Goal: Task Accomplishment & Management: Manage account settings

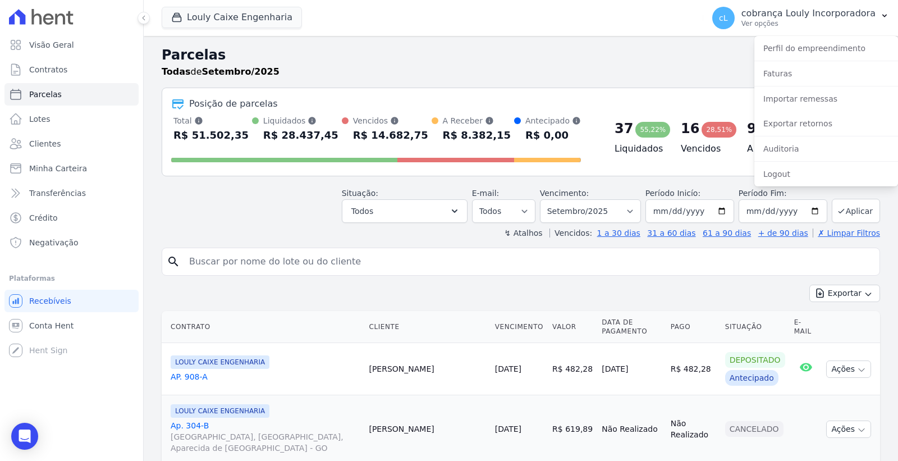
select select
click at [826, 122] on link "Exportar retornos" at bounding box center [826, 123] width 144 height 20
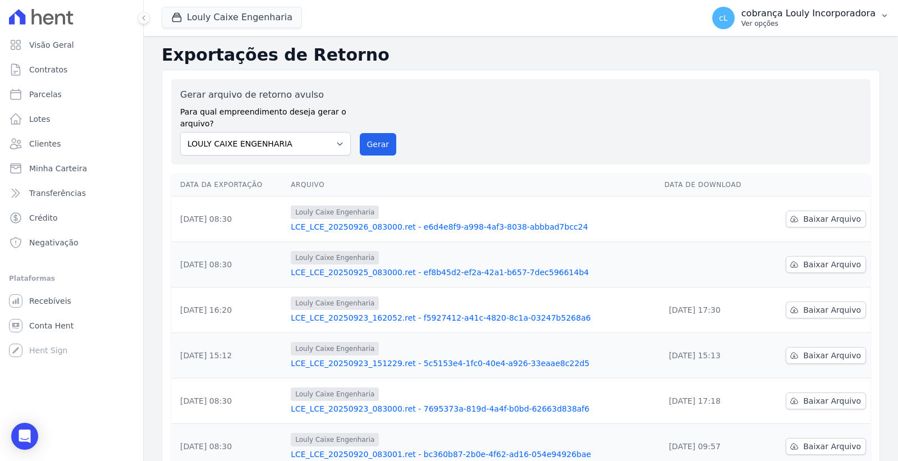
click at [799, 17] on p "cobrança Louly Incorporadora" at bounding box center [808, 13] width 134 height 11
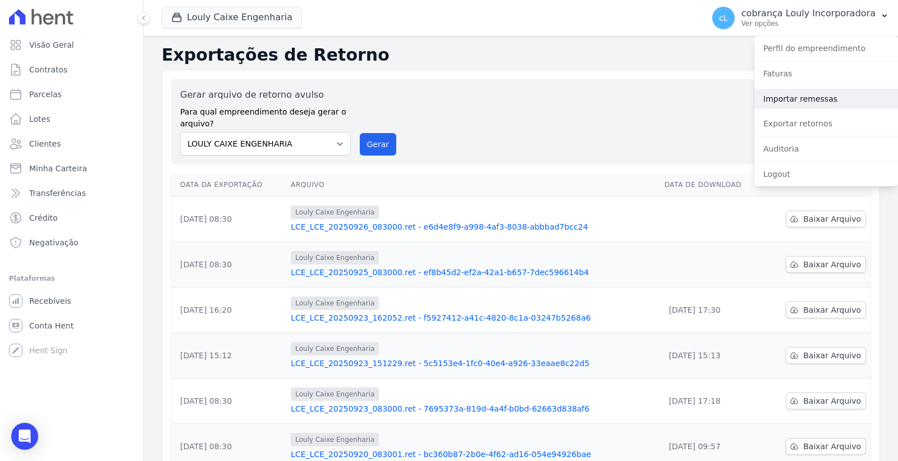
click at [797, 98] on link "Importar remessas" at bounding box center [826, 99] width 144 height 20
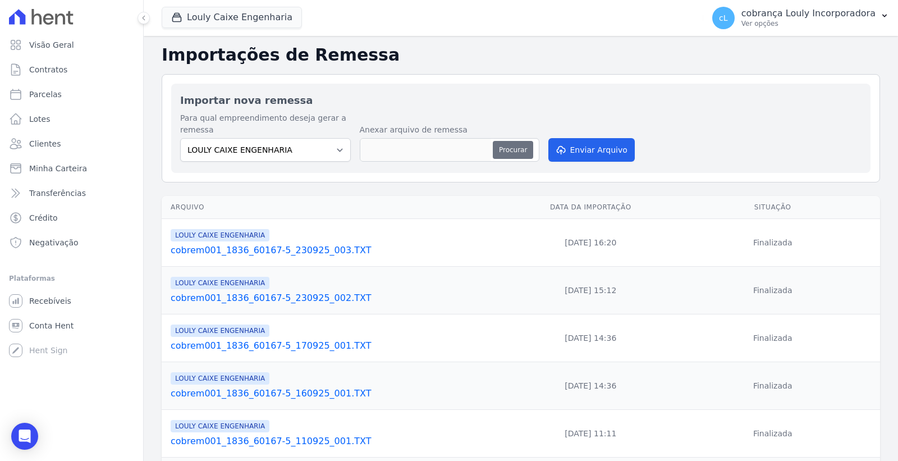
click at [514, 148] on button "Procurar" at bounding box center [513, 150] width 40 height 18
type input "cobrem001_1836_60167-5_260925_001.TXT"
click at [606, 153] on button "Enviar Arquivo" at bounding box center [591, 150] width 86 height 24
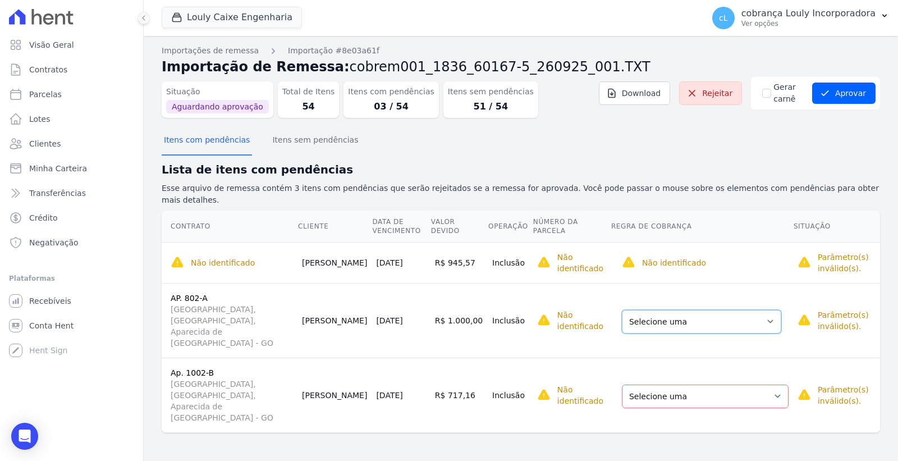
click at [746, 310] on select "Selecione uma Nova Parcela Avulsa Parcela Avulsa Existente Parcela Normal (52 X…" at bounding box center [701, 322] width 159 height 24
click at [505, 377] on div "Contrato Cliente Data de Vencimento Valor devido Operação Número da Parcela Reg…" at bounding box center [521, 321] width 754 height 231
click at [723, 384] on select "Selecione uma Nova Parcela Avulsa Parcela Avulsa Existente Intercalada (2 X R$ …" at bounding box center [705, 396] width 167 height 24
click at [536, 412] on div "Importações de remessa Importação #8e03a61f Importação de Remessa: cobrem001_18…" at bounding box center [521, 248] width 754 height 425
click at [681, 310] on select "Selecione uma Nova Parcela Avulsa Parcela Avulsa Existente Parcela Normal (52 X…" at bounding box center [701, 322] width 159 height 24
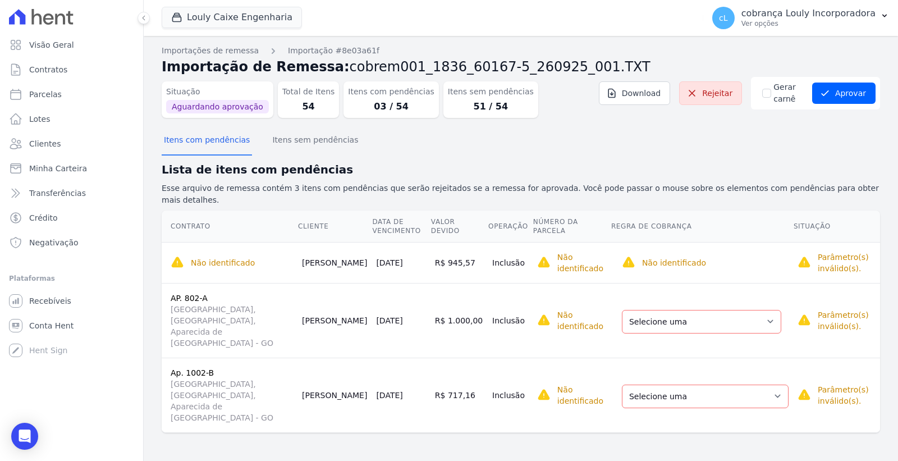
click at [224, 303] on span "[GEOGRAPHIC_DATA], [GEOGRAPHIC_DATA], Aparecida de [GEOGRAPHIC_DATA] - GO" at bounding box center [232, 325] width 122 height 45
click at [185, 293] on link "AP. 802-A" at bounding box center [189, 297] width 37 height 9
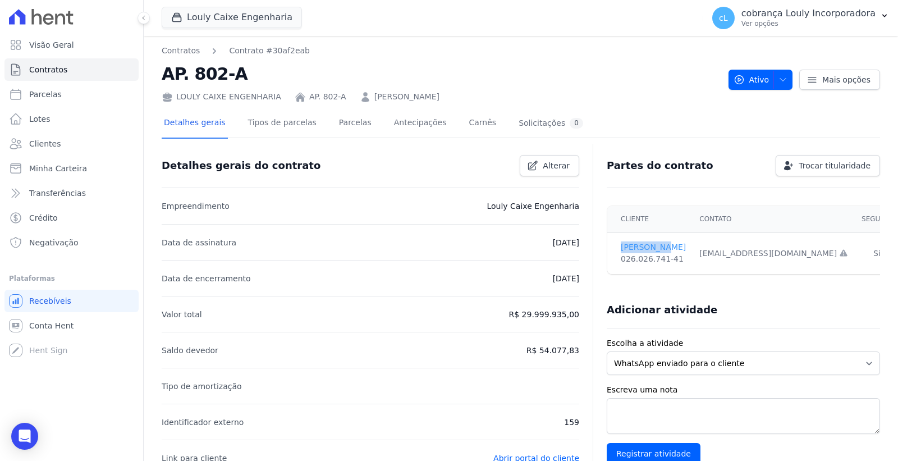
drag, startPoint x: 616, startPoint y: 246, endPoint x: 666, endPoint y: 247, distance: 50.5
click at [666, 247] on td "RONAN LEAL 026.026.741-41" at bounding box center [649, 253] width 85 height 42
copy link "RONAN LEAL"
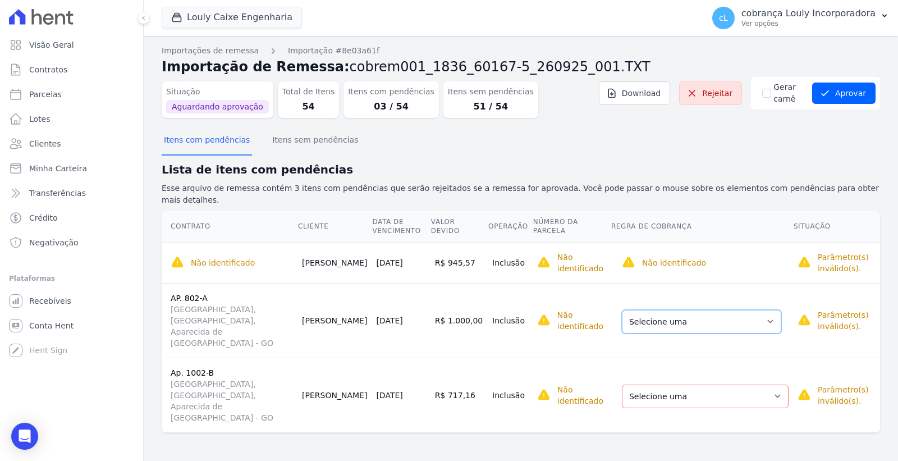
click at [766, 310] on select "Selecione uma Nova Parcela Avulsa Parcela Avulsa Existente Parcela Normal (52 X…" at bounding box center [701, 322] width 159 height 24
click at [569, 311] on td "Não identificado Selecione primeiro a regra de cobrança." at bounding box center [571, 320] width 78 height 75
drag, startPoint x: 332, startPoint y: 246, endPoint x: 357, endPoint y: 259, distance: 27.9
click at [357, 259] on td "[PERSON_NAME]" at bounding box center [334, 262] width 74 height 41
copy td "[PERSON_NAME]"
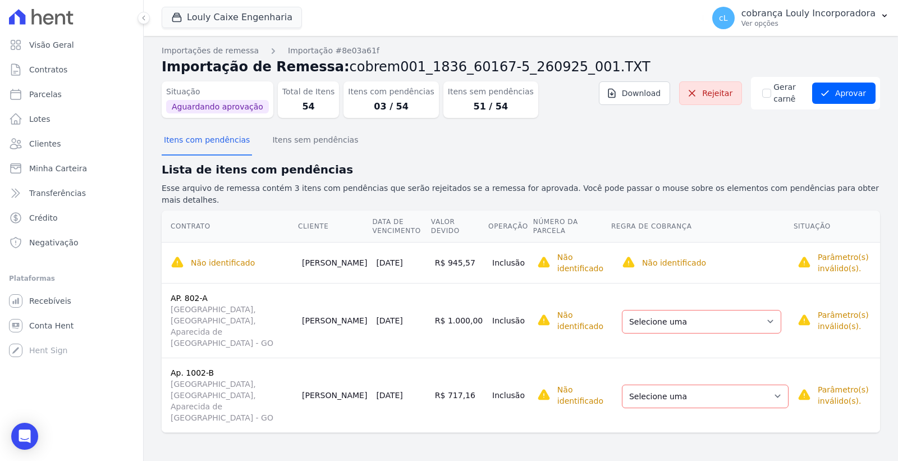
click at [724, 256] on div "Não identificado O contrato ainda não foi identificado/selecionado. O campo reg…" at bounding box center [701, 262] width 173 height 13
click at [692, 96] on icon at bounding box center [691, 93] width 11 height 11
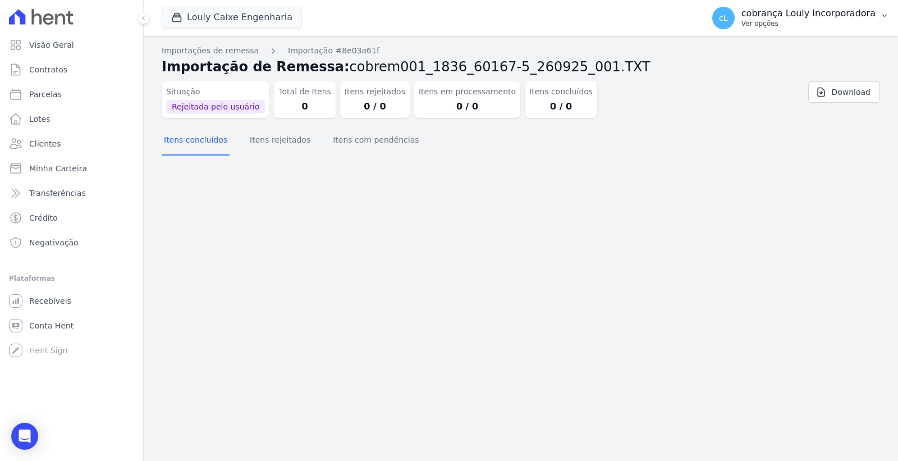
click at [800, 21] on p "Ver opções" at bounding box center [808, 23] width 134 height 9
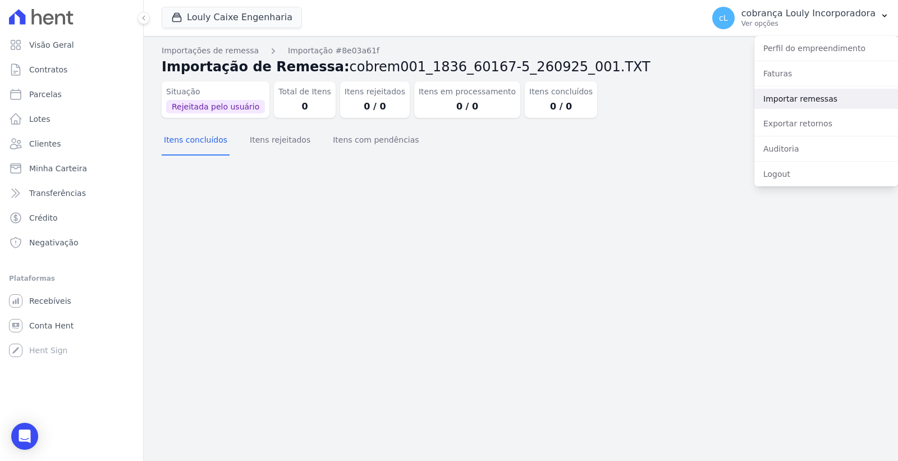
click at [819, 103] on link "Importar remessas" at bounding box center [826, 99] width 144 height 20
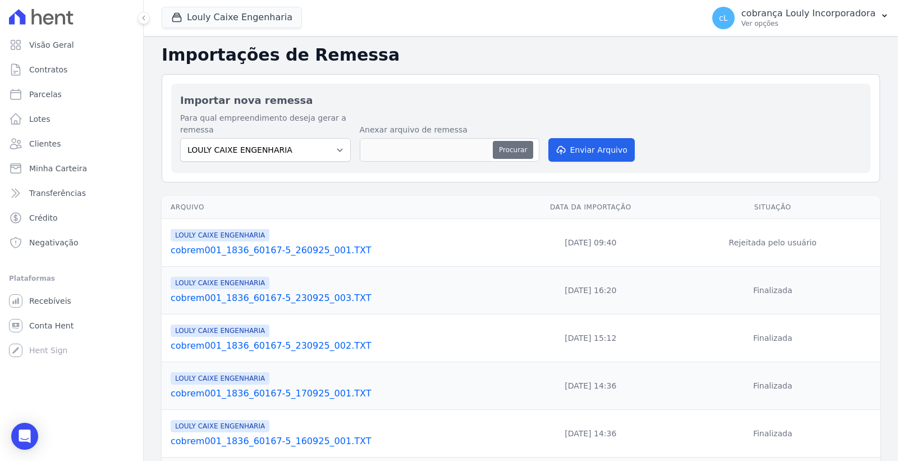
click at [517, 150] on button "Procurar" at bounding box center [513, 150] width 40 height 18
type input "cobrem001_1836_60167-5_260925_001.TXT"
click at [562, 154] on button "Enviar Arquivo" at bounding box center [591, 150] width 86 height 24
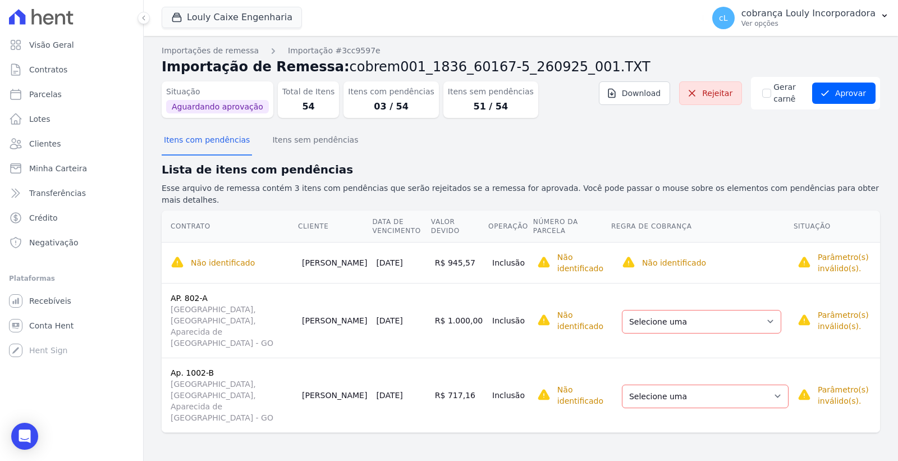
drag, startPoint x: 329, startPoint y: 243, endPoint x: 357, endPoint y: 254, distance: 30.7
click at [357, 254] on td "[PERSON_NAME]" at bounding box center [334, 262] width 74 height 41
copy td "[PERSON_NAME]"
click at [71, 92] on link "Parcelas" at bounding box center [71, 94] width 134 height 22
select select
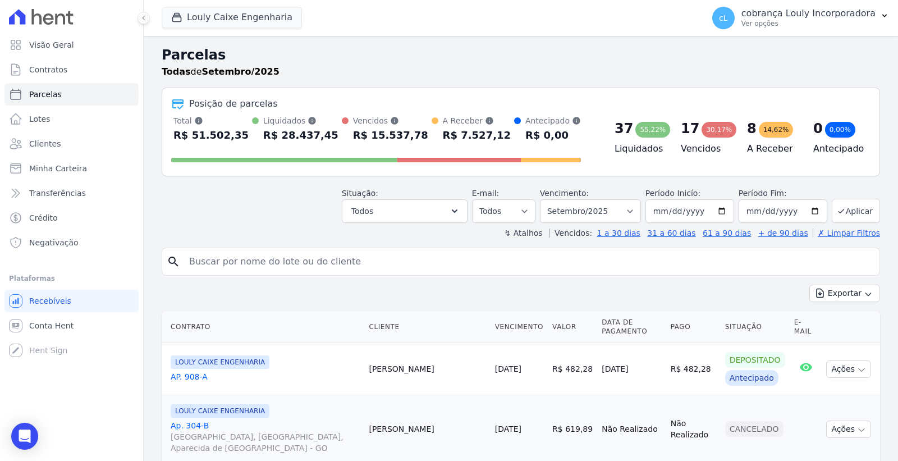
click at [263, 260] on input "search" at bounding box center [528, 261] width 692 height 22
paste input "LUANA PERES TOSCANO DANTAS"
type input "LUANA PERES TOSCANO DANTAS"
select select
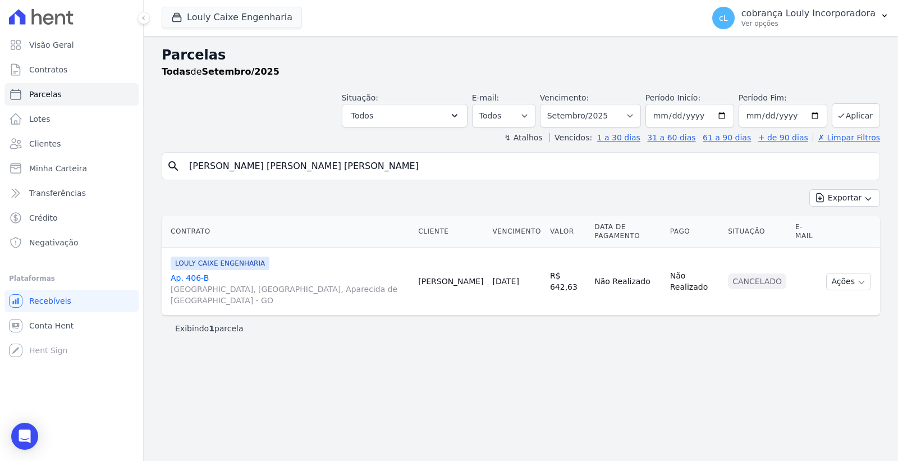
click at [187, 283] on span "[GEOGRAPHIC_DATA], [GEOGRAPHIC_DATA], Aparecida de [GEOGRAPHIC_DATA] - GO" at bounding box center [290, 294] width 238 height 22
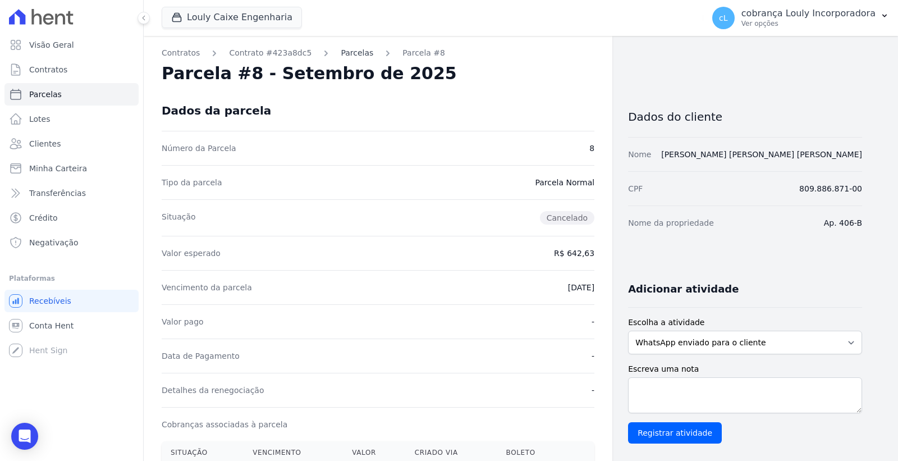
click at [341, 53] on link "Parcelas" at bounding box center [357, 53] width 33 height 12
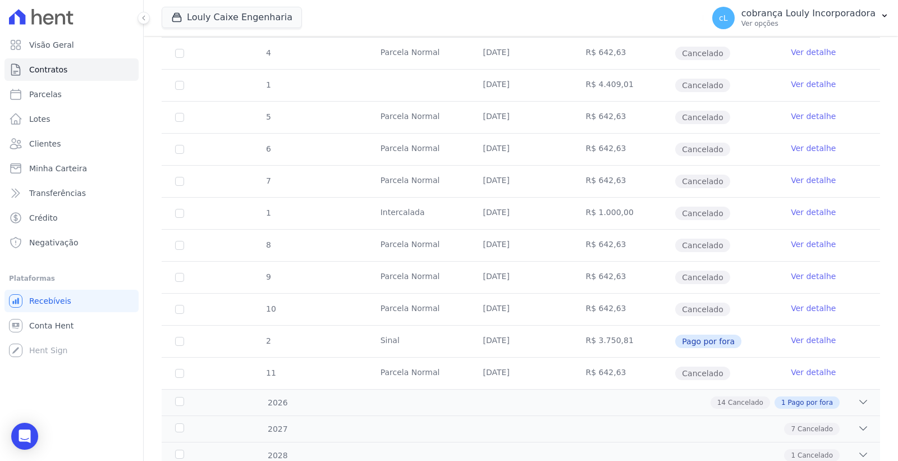
scroll to position [389, 0]
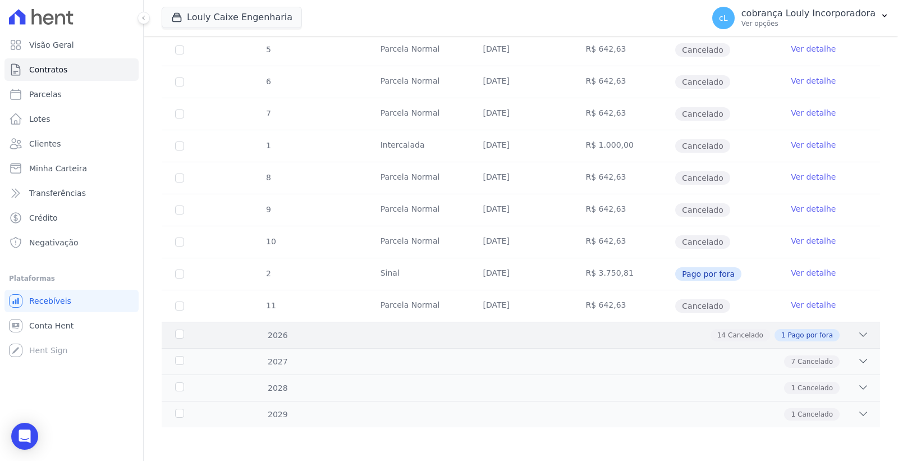
click at [857, 334] on icon at bounding box center [862, 334] width 11 height 11
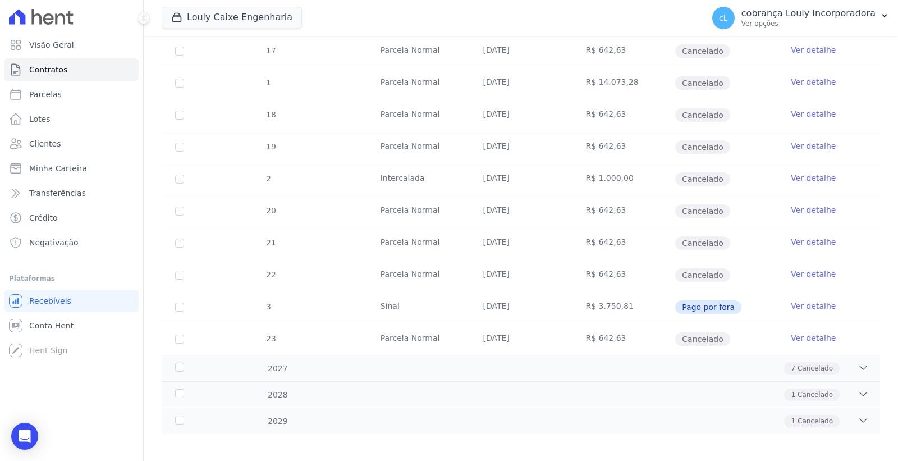
scroll to position [870, 0]
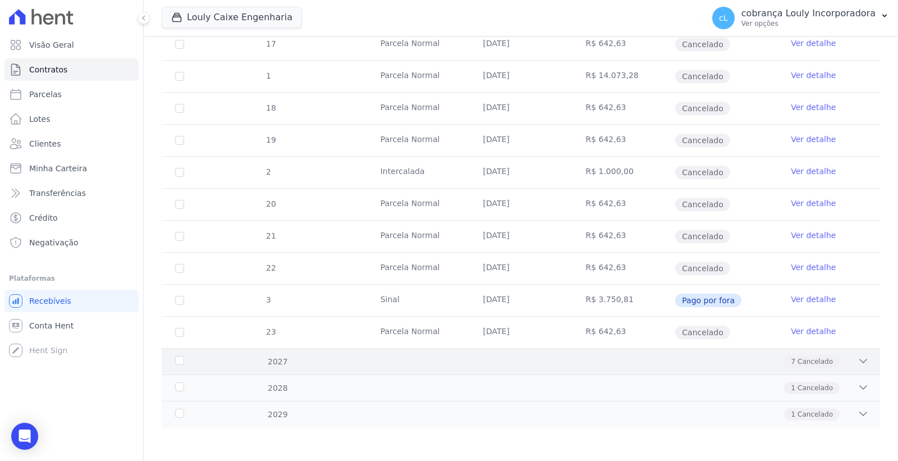
click at [859, 362] on icon at bounding box center [862, 360] width 7 height 3
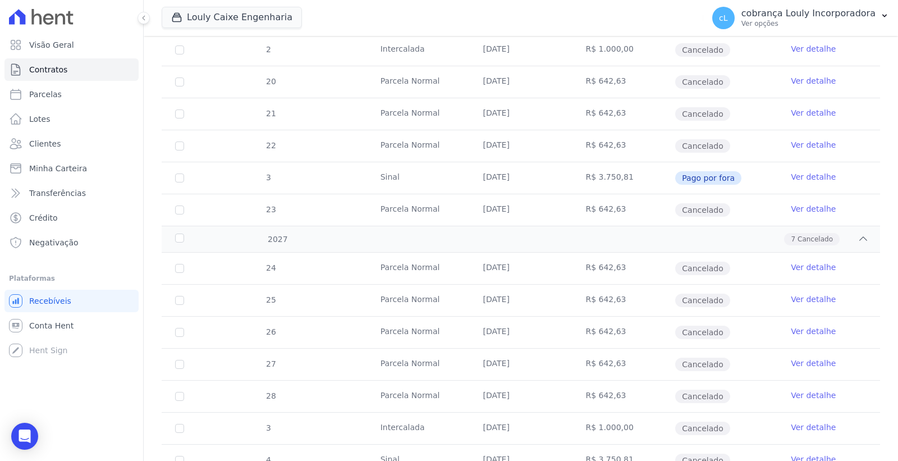
scroll to position [844, 0]
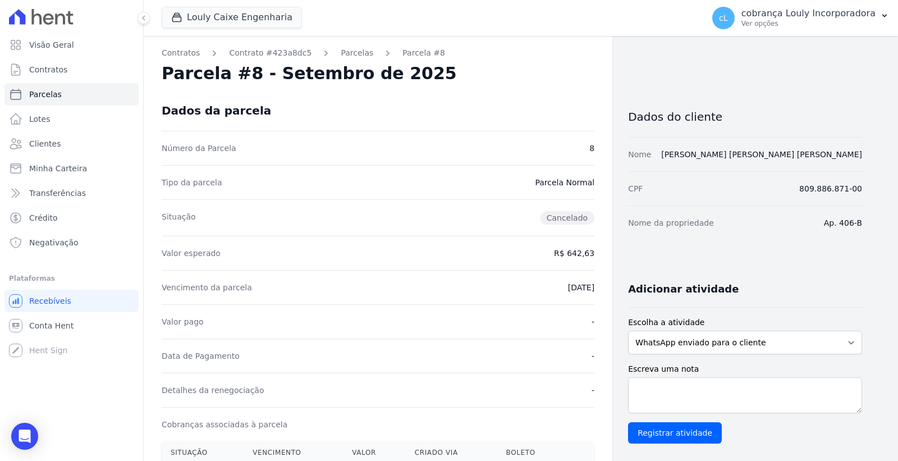
select select
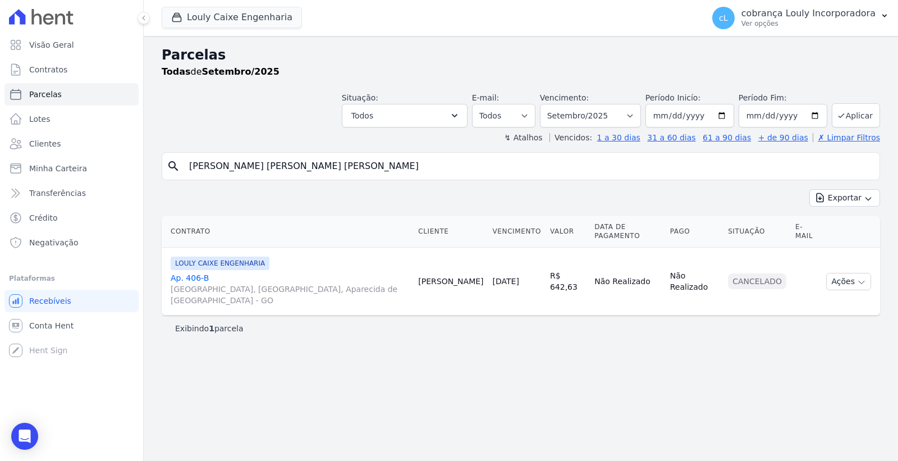
select select
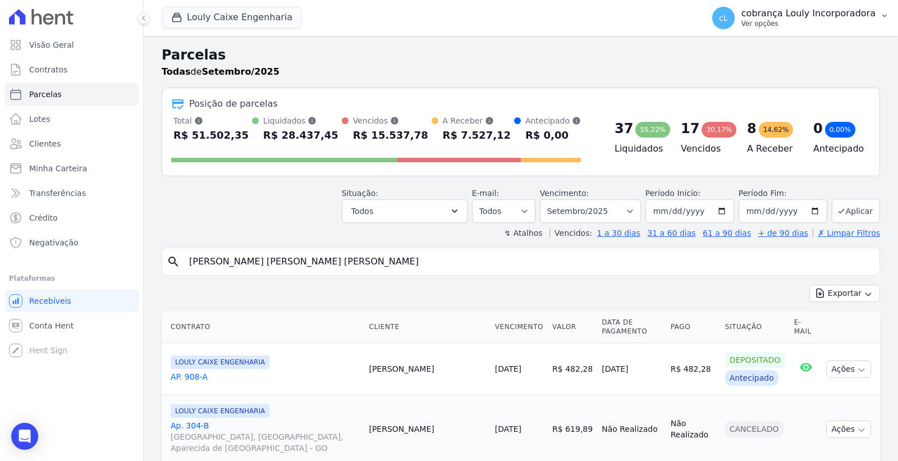
click at [774, 15] on p "cobrança Louly Incorporadora" at bounding box center [808, 13] width 134 height 11
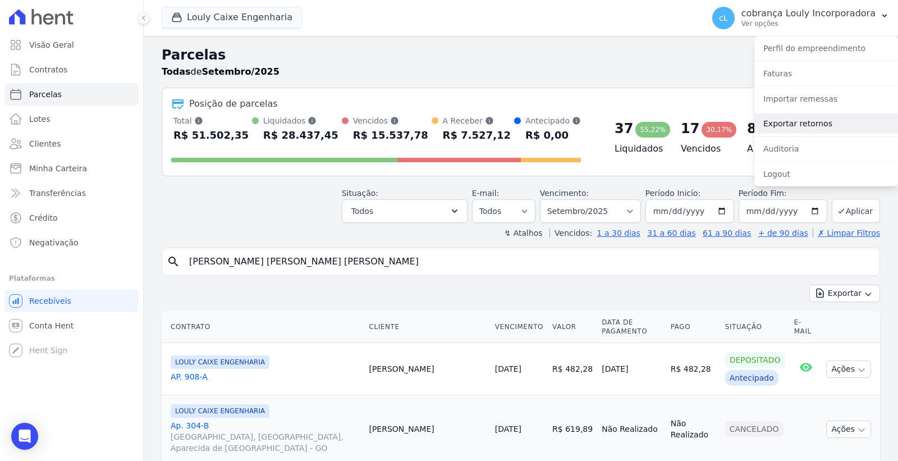
click at [810, 124] on link "Exportar retornos" at bounding box center [826, 123] width 144 height 20
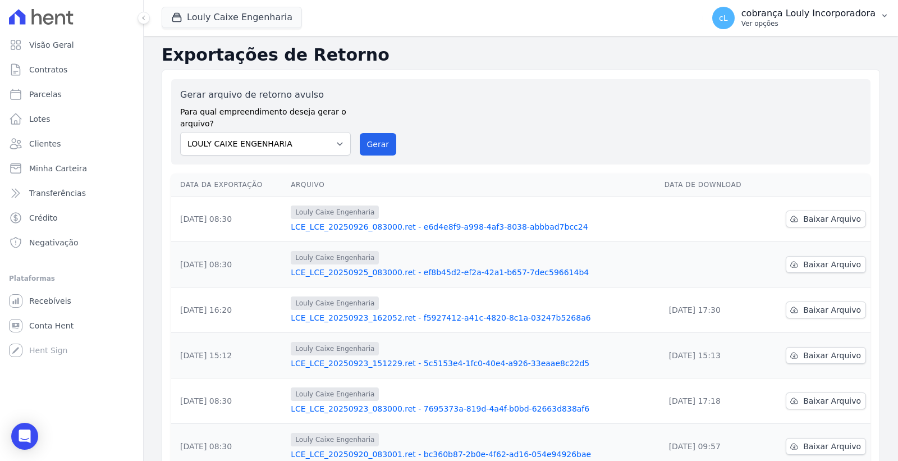
click at [822, 16] on p "cobrança Louly Incorporadora" at bounding box center [808, 13] width 134 height 11
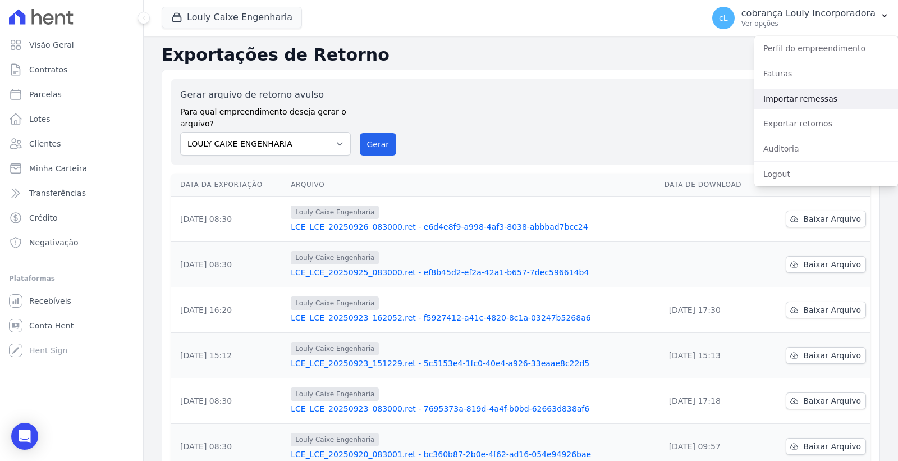
click at [827, 102] on link "Importar remessas" at bounding box center [826, 99] width 144 height 20
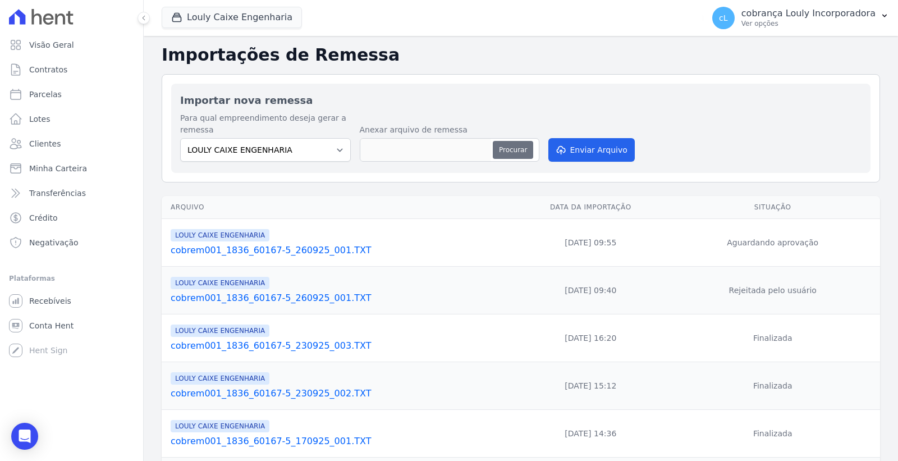
click at [500, 153] on button "Procurar" at bounding box center [513, 150] width 40 height 18
type input "cobrem001_1836_60167-5_260925_001.TXT"
click at [618, 151] on button "Enviar Arquivo" at bounding box center [591, 150] width 86 height 24
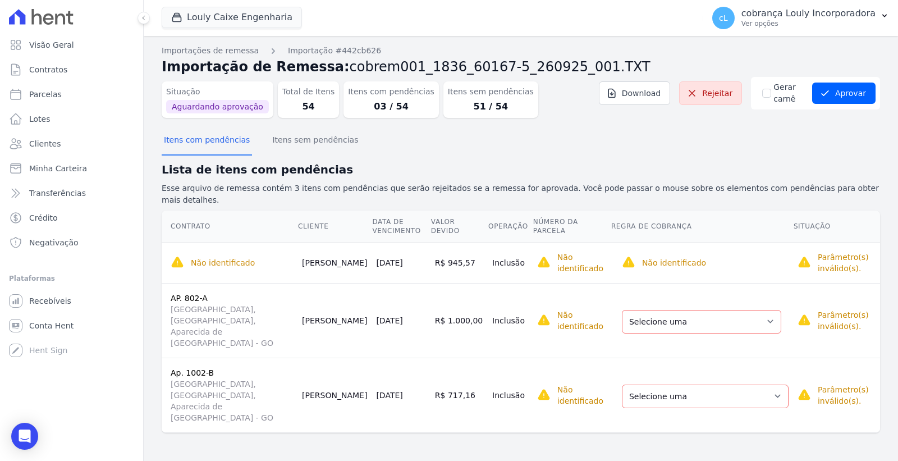
drag, startPoint x: 329, startPoint y: 244, endPoint x: 358, endPoint y: 259, distance: 32.1
click at [358, 259] on td "[PERSON_NAME]" at bounding box center [334, 262] width 74 height 41
copy td "[PERSON_NAME]"
drag, startPoint x: 323, startPoint y: 298, endPoint x: 376, endPoint y: 298, distance: 53.3
click at [376, 298] on tr "AP. 802-A [GEOGRAPHIC_DATA], [GEOGRAPHIC_DATA], Aparecida de [GEOGRAPHIC_DATA] …" at bounding box center [521, 320] width 718 height 75
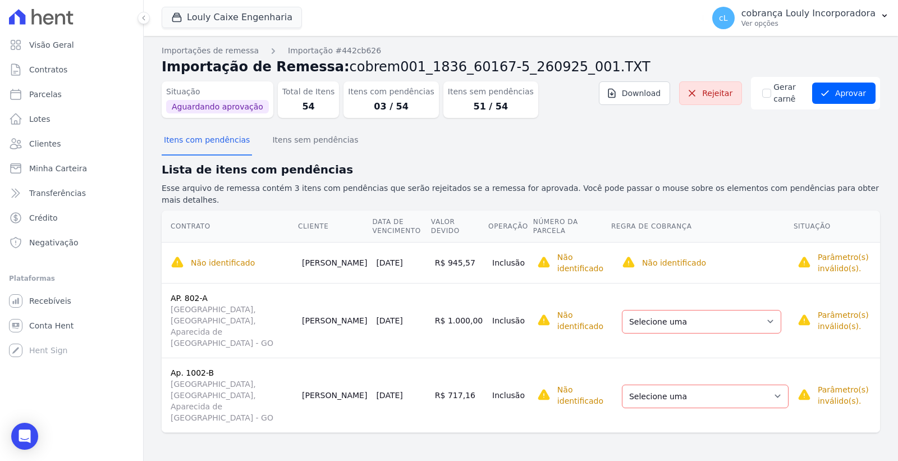
click at [347, 303] on td "[PERSON_NAME]" at bounding box center [334, 320] width 74 height 75
click at [337, 292] on td "[PERSON_NAME]" at bounding box center [334, 320] width 74 height 75
drag, startPoint x: 333, startPoint y: 295, endPoint x: 371, endPoint y: 295, distance: 38.1
click at [371, 295] on td "[PERSON_NAME]" at bounding box center [334, 320] width 74 height 75
copy td "[PERSON_NAME]"
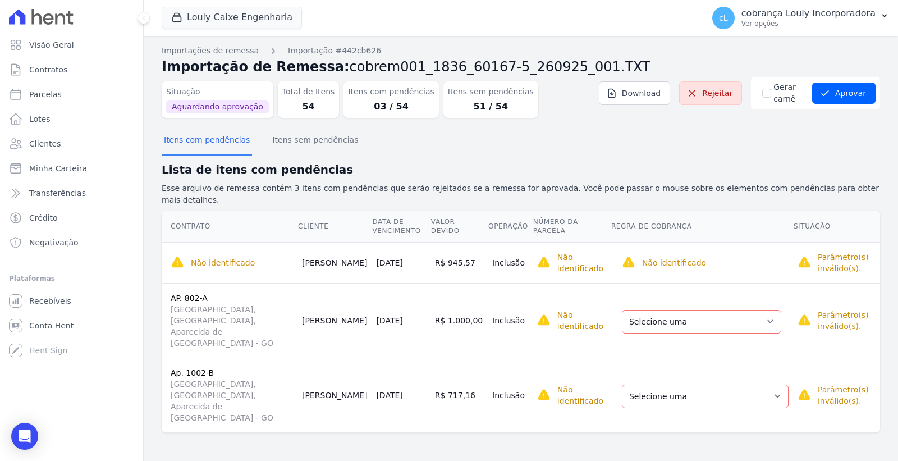
drag, startPoint x: 334, startPoint y: 342, endPoint x: 357, endPoint y: 358, distance: 27.9
click at [357, 358] on td "[PERSON_NAME]" at bounding box center [334, 394] width 74 height 75
copy td "[PERSON_NAME]"
click at [735, 384] on select "Selecione uma Nova Parcela Avulsa Parcela Avulsa Existente Intercalada (2 X R$ …" at bounding box center [705, 396] width 167 height 24
click at [702, 384] on select "Selecione uma Nova Parcela Avulsa Parcela Avulsa Existente Intercalada (2 X R$ …" at bounding box center [705, 396] width 167 height 24
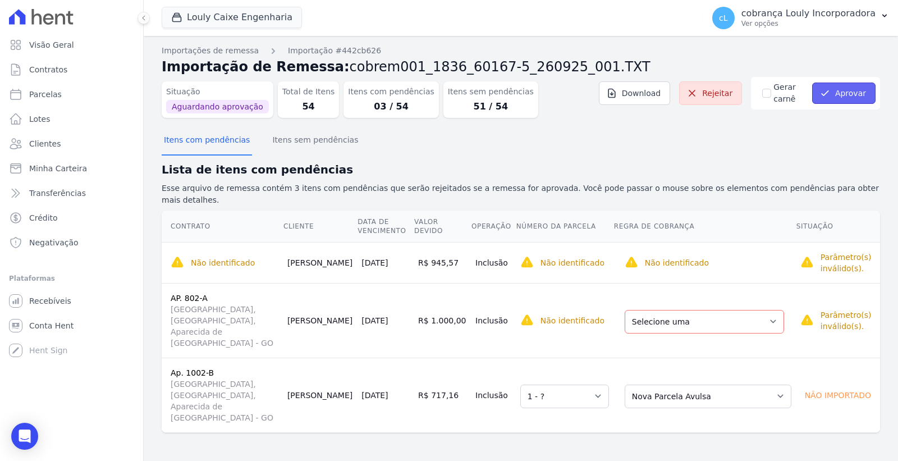
click at [830, 98] on icon "submit" at bounding box center [824, 93] width 11 height 11
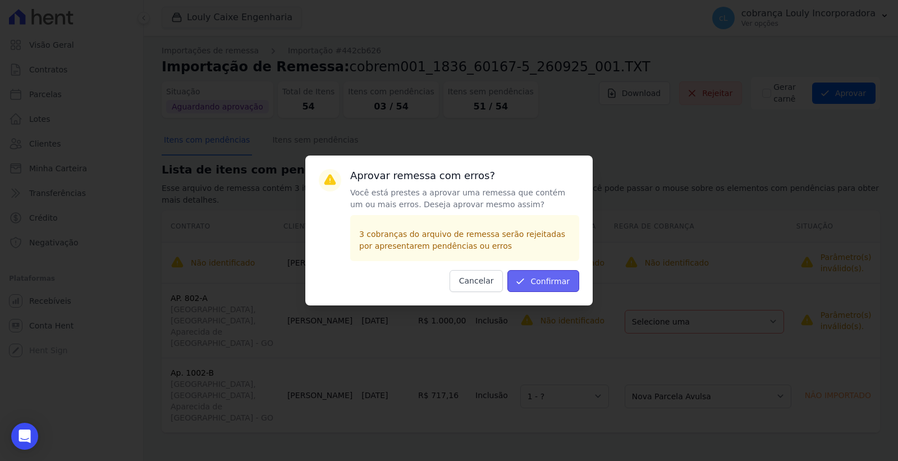
click at [557, 282] on button "Confirmar" at bounding box center [543, 281] width 72 height 22
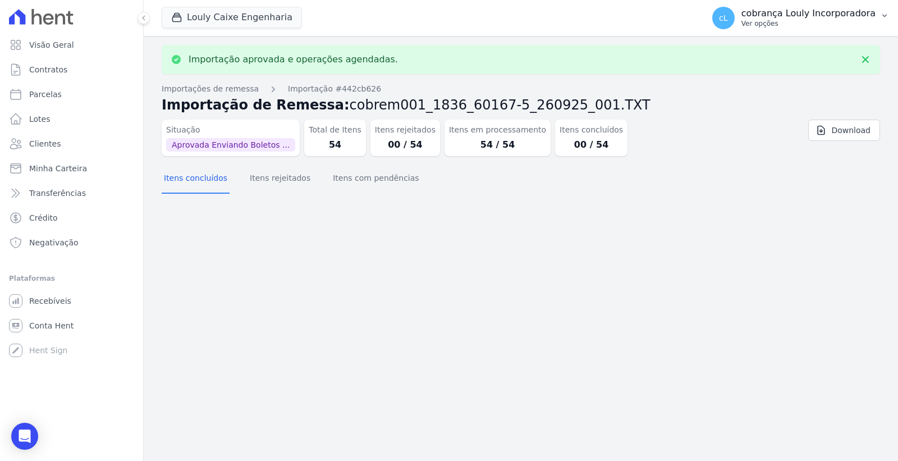
click at [860, 18] on p "cobrança Louly Incorporadora" at bounding box center [808, 13] width 134 height 11
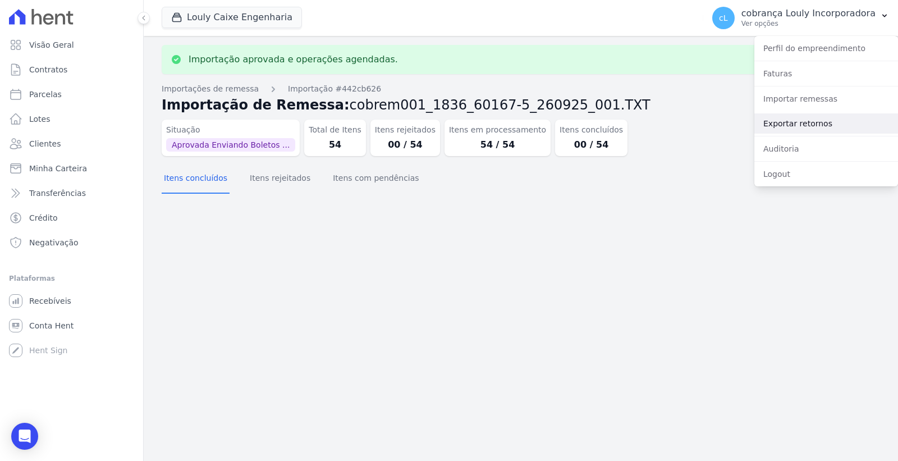
click at [817, 122] on link "Exportar retornos" at bounding box center [826, 123] width 144 height 20
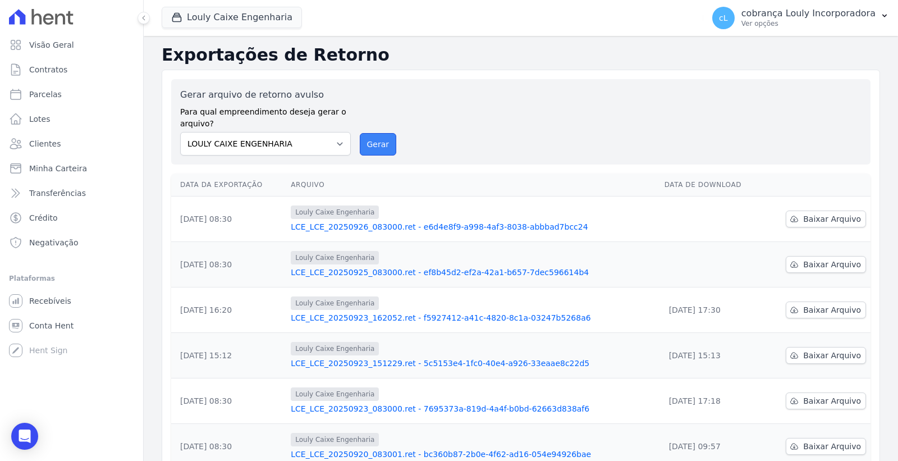
click at [382, 144] on button "Gerar" at bounding box center [378, 144] width 37 height 22
click at [379, 145] on button "Gerar" at bounding box center [378, 144] width 37 height 22
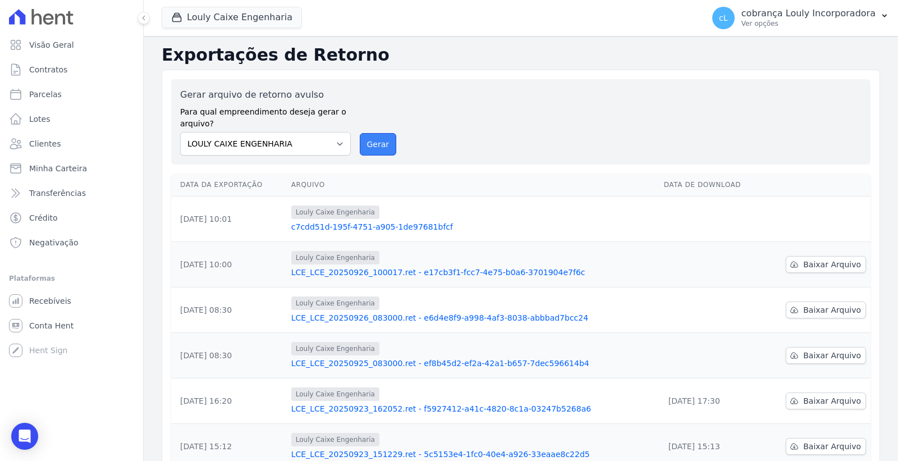
click at [374, 144] on button "Gerar" at bounding box center [378, 144] width 37 height 22
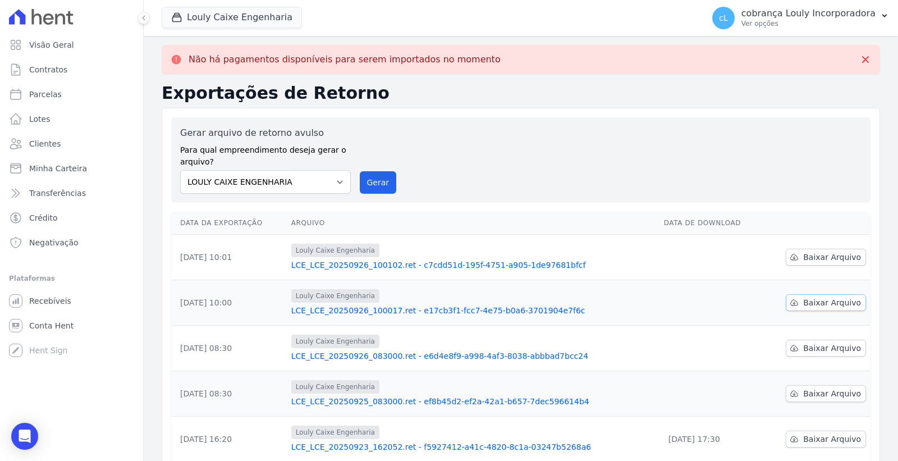
click at [803, 300] on span "Baixar Arquivo" at bounding box center [832, 302] width 58 height 11
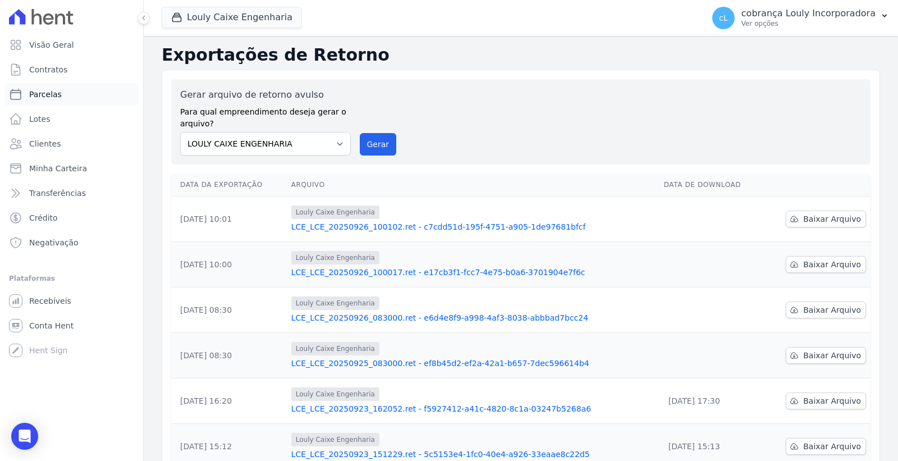
click at [57, 97] on span "Parcelas" at bounding box center [45, 94] width 33 height 11
select select
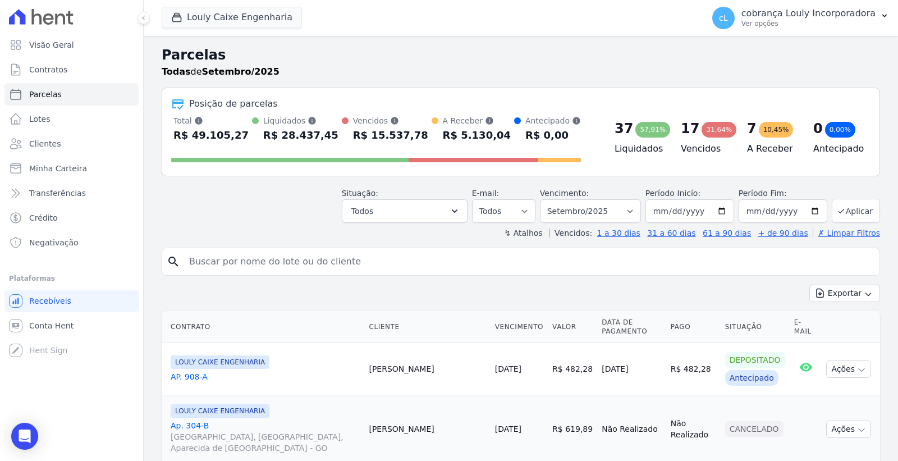
drag, startPoint x: 309, startPoint y: 246, endPoint x: 312, endPoint y: 257, distance: 11.7
click at [312, 257] on input "search" at bounding box center [528, 261] width 692 height 22
paste input "[PERSON_NAME]"
type input "[PERSON_NAME]"
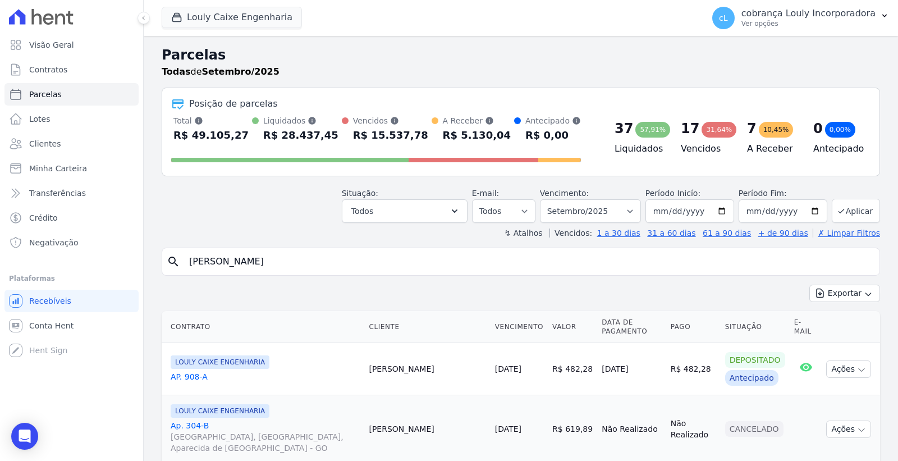
select select
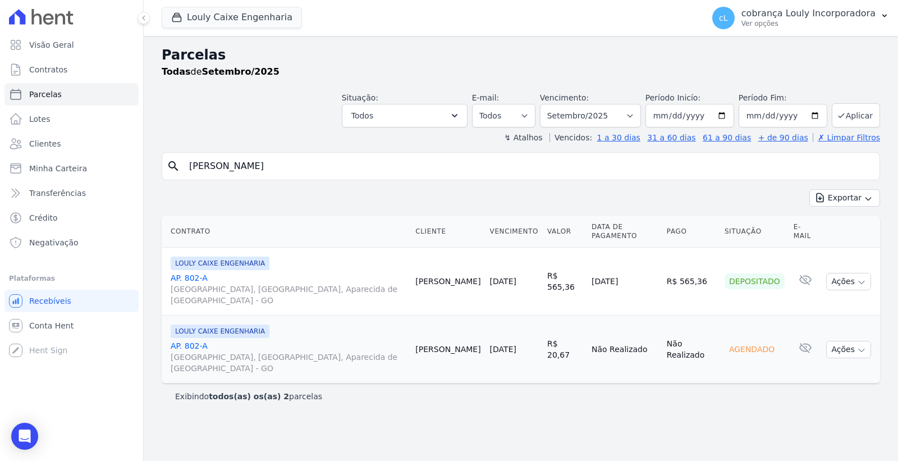
click at [243, 283] on span "[GEOGRAPHIC_DATA], [GEOGRAPHIC_DATA], Aparecida de [GEOGRAPHIC_DATA] - GO" at bounding box center [289, 294] width 236 height 22
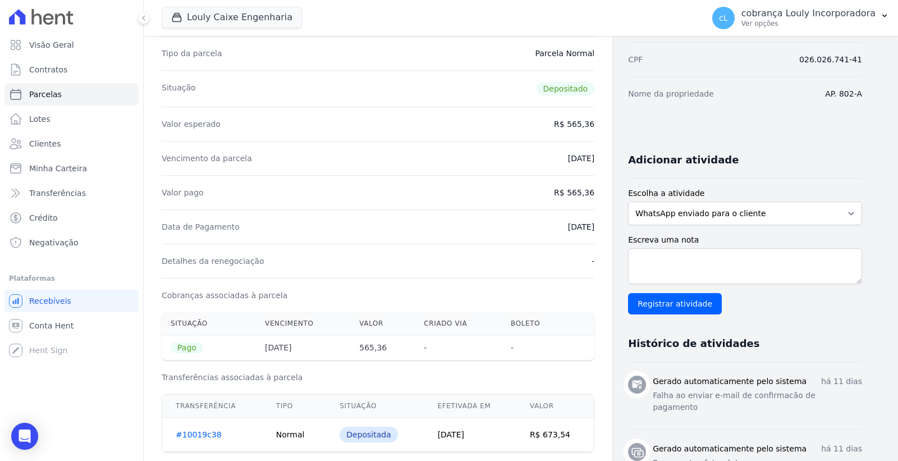
scroll to position [125, 0]
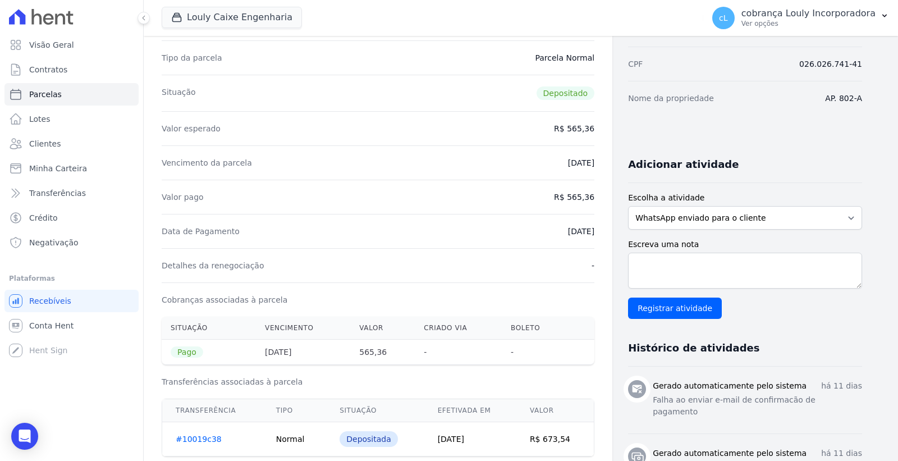
select select
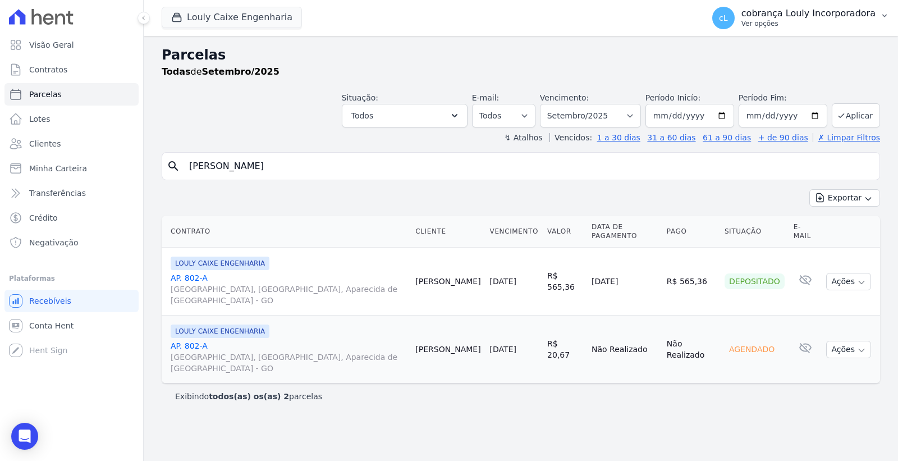
click at [830, 15] on p "cobrança Louly Incorporadora" at bounding box center [808, 13] width 134 height 11
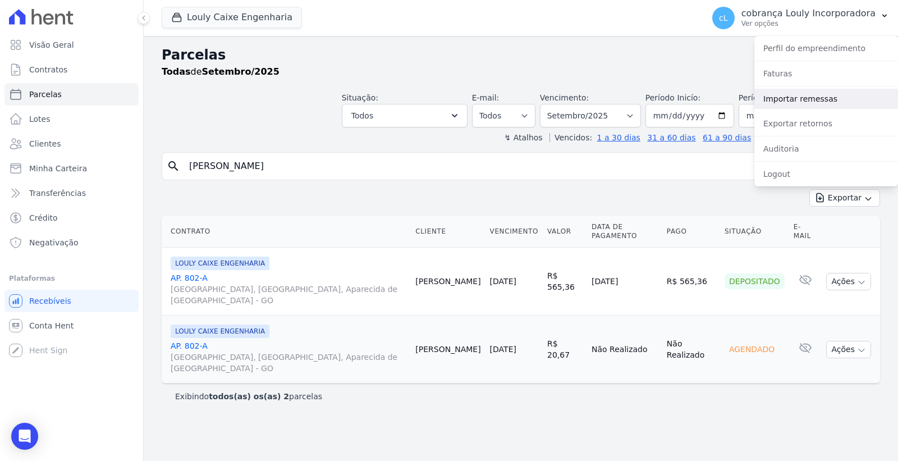
click at [829, 99] on link "Importar remessas" at bounding box center [826, 99] width 144 height 20
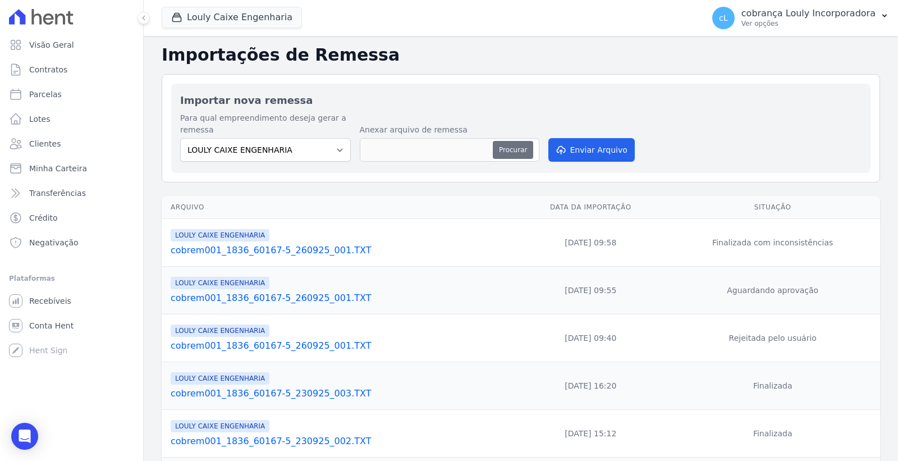
click at [503, 149] on button "Procurar" at bounding box center [513, 150] width 40 height 18
type input "cobrem001_1836_60167-5_260925_002.TXT"
click at [589, 155] on button "Enviar Arquivo" at bounding box center [591, 150] width 86 height 24
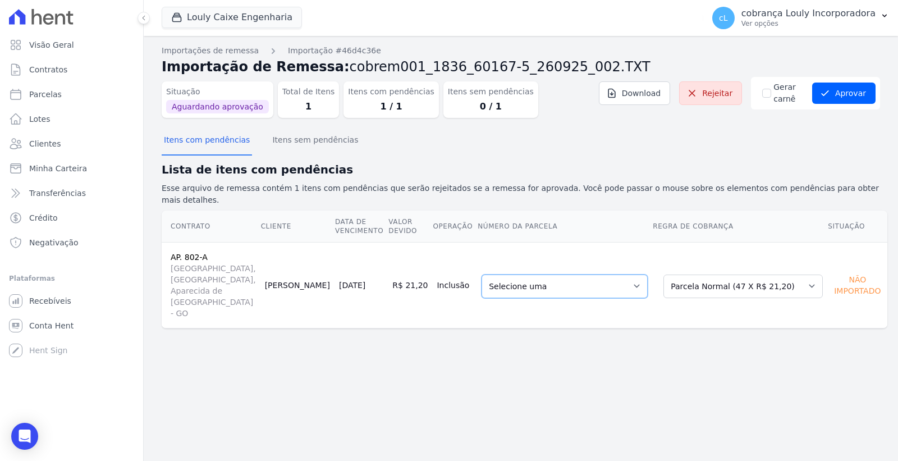
click at [601, 274] on select "Selecione uma 1 - [DATE] - R$ 20,67 - Agendado 3 - [DATE] - R$ 21,20 - Agendado…" at bounding box center [564, 286] width 166 height 24
click at [726, 274] on select "Selecione uma Nova Parcela Avulsa Parcela Avulsa Existente Parcela Normal (52 X…" at bounding box center [742, 286] width 159 height 24
drag, startPoint x: 726, startPoint y: 264, endPoint x: 705, endPoint y: 264, distance: 20.8
click at [726, 274] on select "Selecione uma Nova Parcela Avulsa Parcela Avulsa Existente Parcela Normal (52 X…" at bounding box center [742, 286] width 159 height 24
click at [609, 274] on select "Selecione uma 1 - [DATE] - R$ 20,67 - Agendado 3 - [DATE] - R$ 21,20 - Agendado…" at bounding box center [564, 286] width 166 height 24
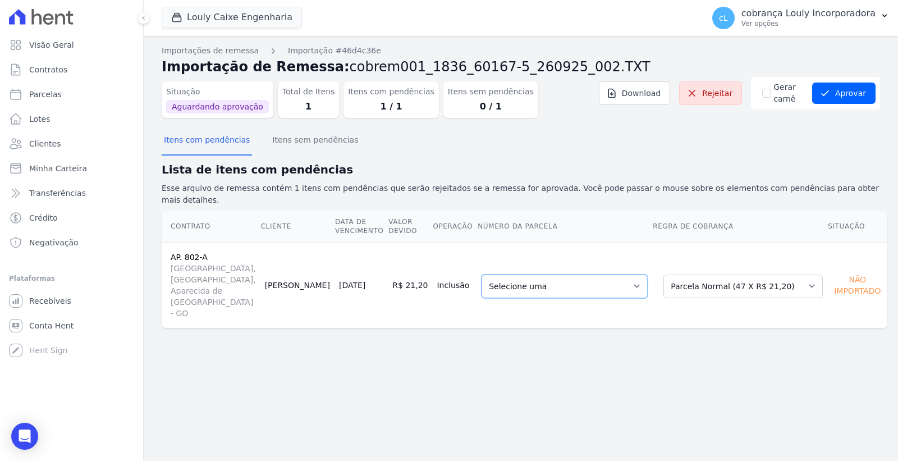
click at [609, 274] on select "Selecione uma 1 - [DATE] - R$ 20,67 - Agendado 3 - [DATE] - R$ 21,20 - Agendado…" at bounding box center [564, 286] width 166 height 24
click at [660, 351] on div "Importações de remessa Importação #46d4c36e Importação de Remessa: cobrem001_18…" at bounding box center [521, 248] width 754 height 425
click at [295, 253] on td "[PERSON_NAME]" at bounding box center [297, 285] width 74 height 86
click at [208, 263] on span "[GEOGRAPHIC_DATA], [GEOGRAPHIC_DATA], Aparecida de [GEOGRAPHIC_DATA] - GO" at bounding box center [213, 291] width 85 height 56
click at [225, 268] on span "[GEOGRAPHIC_DATA], [GEOGRAPHIC_DATA], Aparecida de [GEOGRAPHIC_DATA] - GO" at bounding box center [213, 291] width 85 height 56
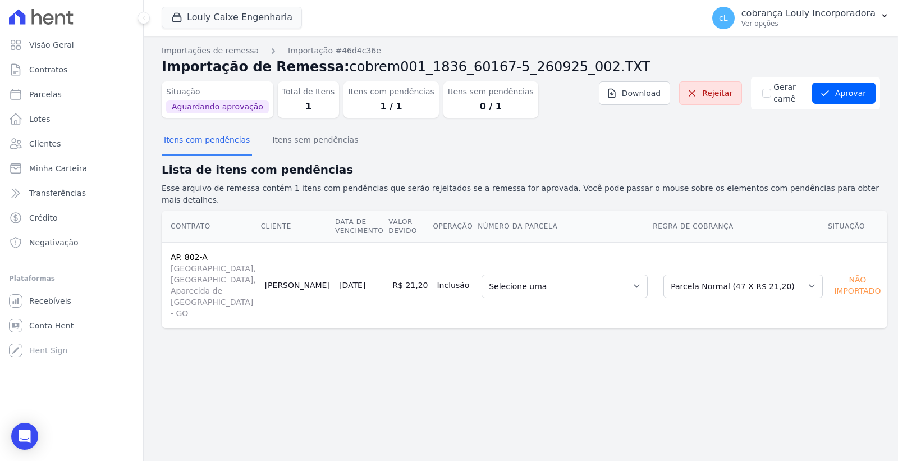
click at [177, 252] on link "AP. 802-A" at bounding box center [189, 256] width 37 height 9
click at [185, 252] on link "AP. 802-A" at bounding box center [189, 256] width 37 height 9
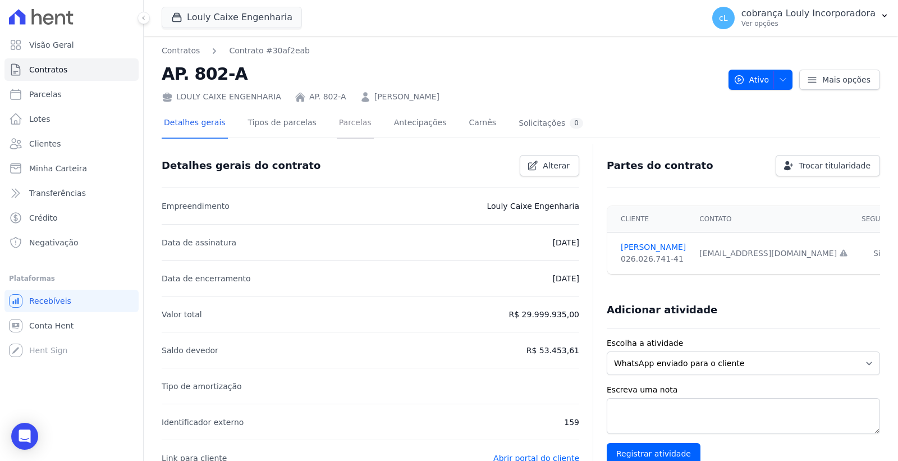
click at [339, 124] on link "Parcelas" at bounding box center [355, 124] width 37 height 30
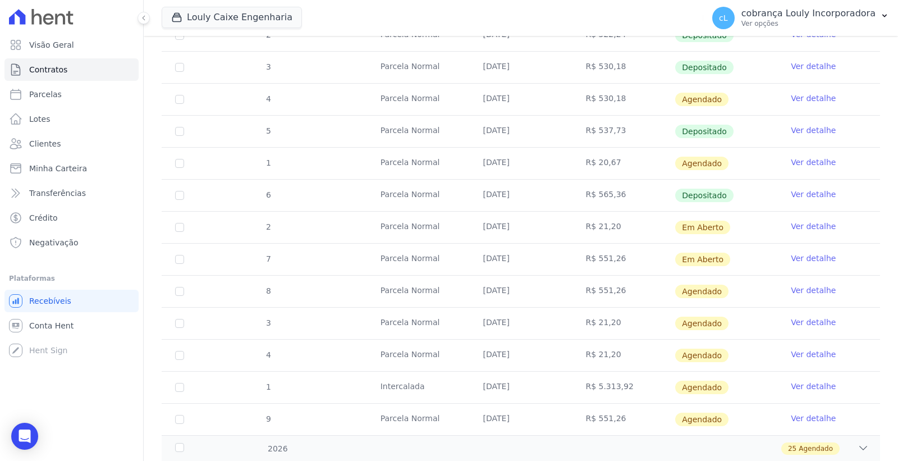
scroll to position [238, 0]
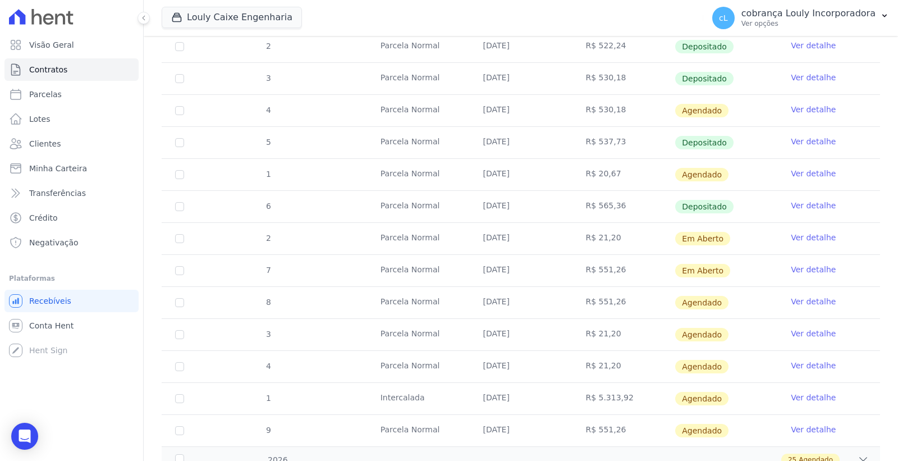
click at [800, 237] on link "Ver detalhe" at bounding box center [812, 237] width 45 height 11
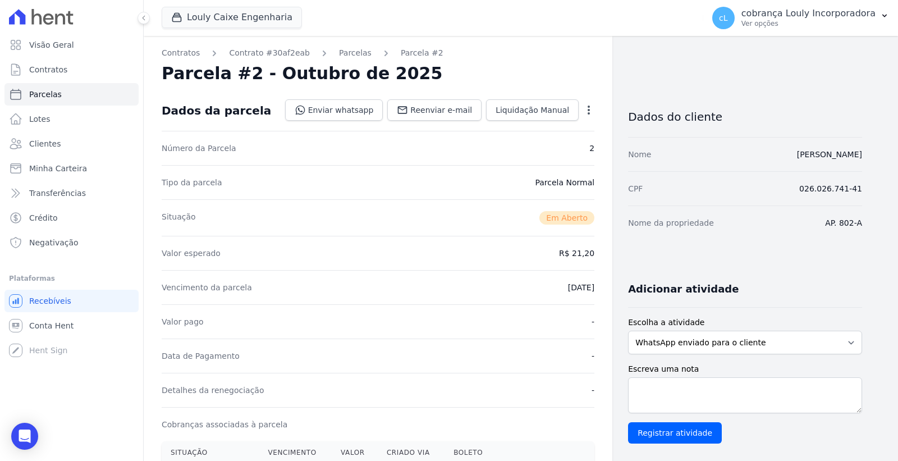
click at [591, 108] on icon "button" at bounding box center [588, 109] width 11 height 11
click at [540, 149] on link "Cancelar Cobrança" at bounding box center [540, 145] width 99 height 20
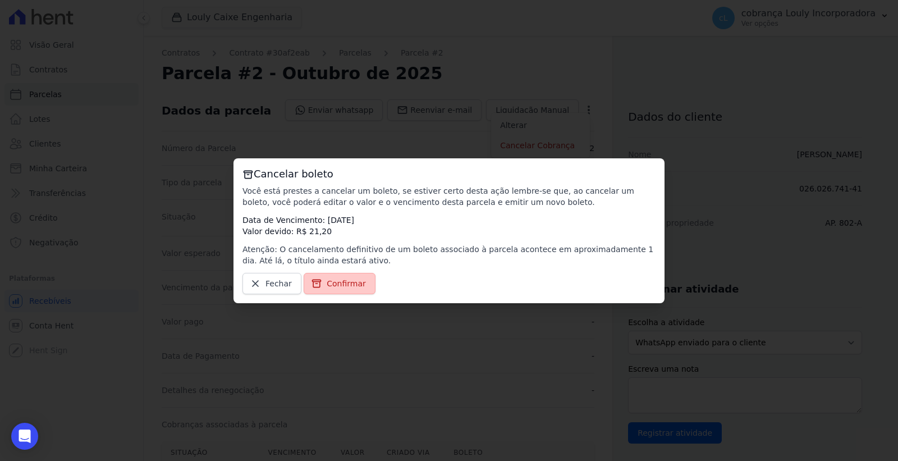
click at [331, 279] on span "Confirmar" at bounding box center [345, 283] width 39 height 11
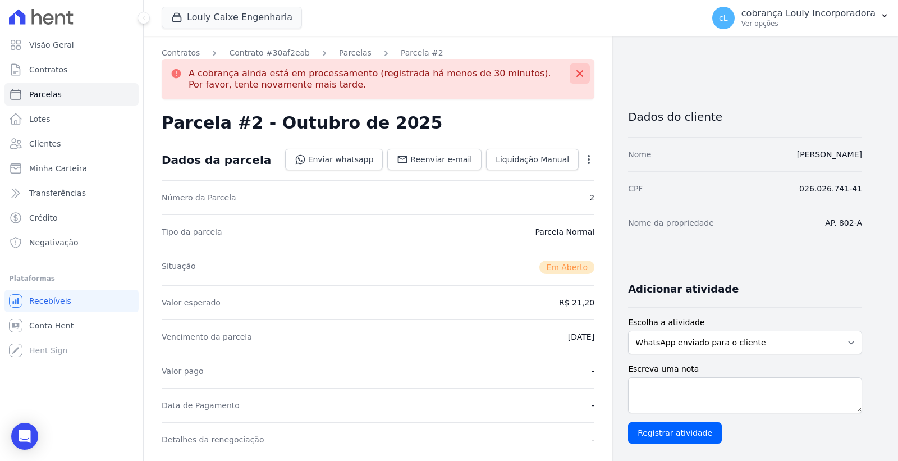
click at [580, 75] on icon at bounding box center [579, 73] width 11 height 11
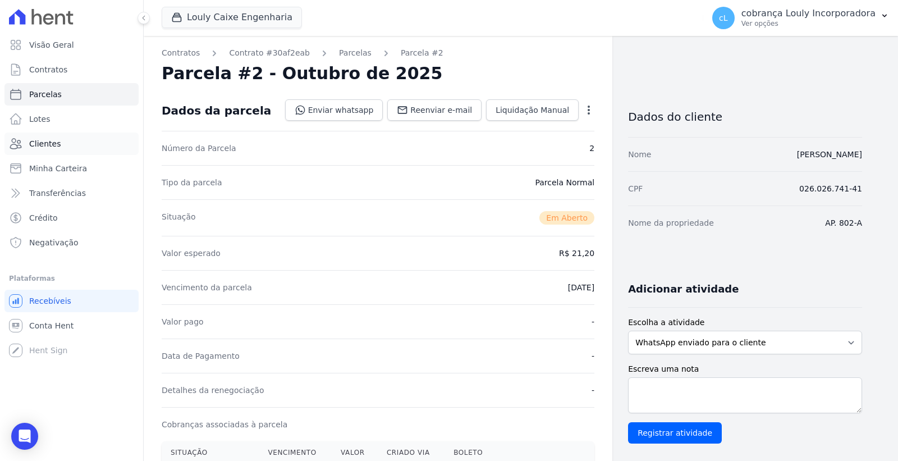
click at [56, 142] on span "Clientes" at bounding box center [44, 143] width 31 height 11
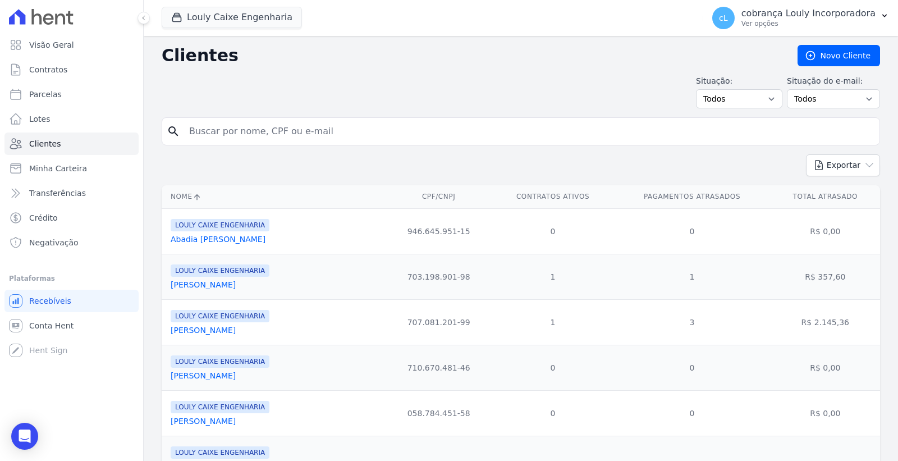
click at [250, 132] on input "search" at bounding box center [528, 131] width 692 height 22
paste input "[PERSON_NAME]"
type input "[PERSON_NAME]"
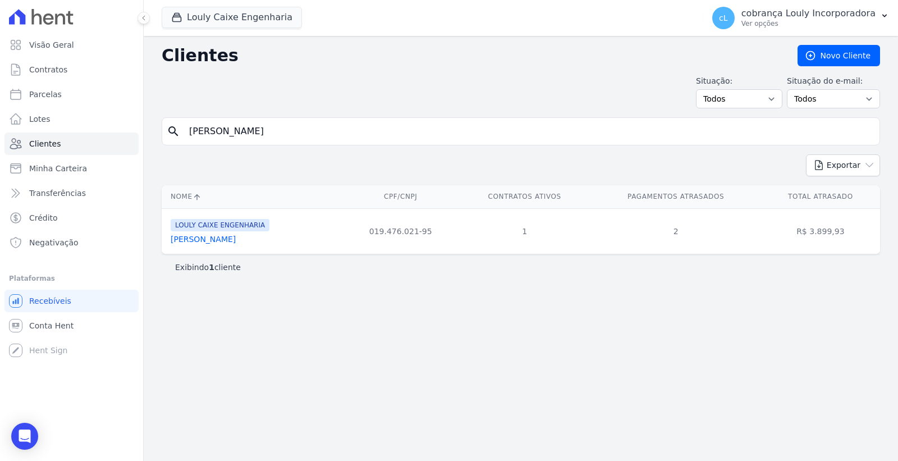
click at [206, 237] on link "[PERSON_NAME]" at bounding box center [203, 238] width 65 height 9
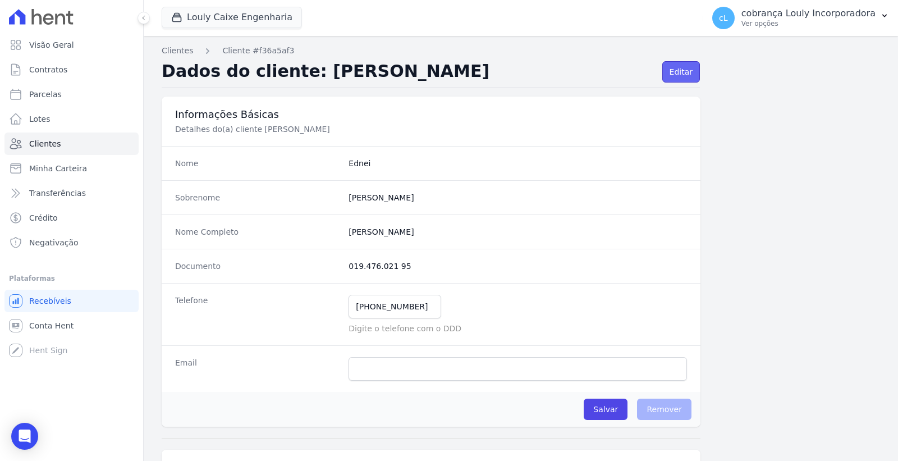
click at [684, 69] on link "Editar" at bounding box center [681, 71] width 38 height 21
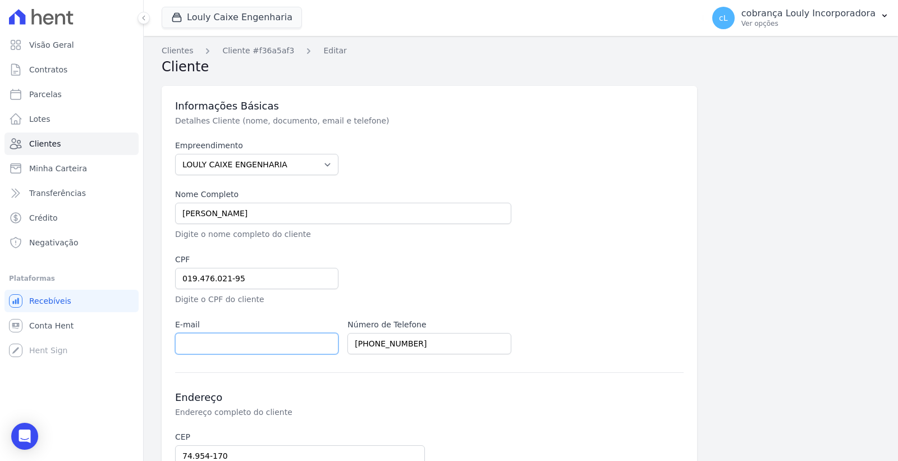
click at [253, 346] on input "email" at bounding box center [256, 343] width 163 height 21
paste input "[EMAIL_ADDRESS][DOMAIN_NAME]"
type input "[EMAIL_ADDRESS][DOMAIN_NAME]"
click at [408, 295] on div at bounding box center [515, 280] width 336 height 52
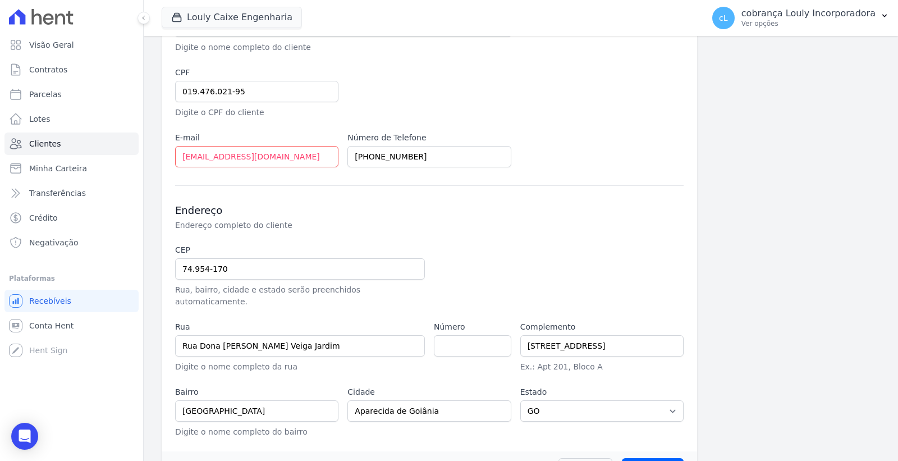
scroll to position [210, 0]
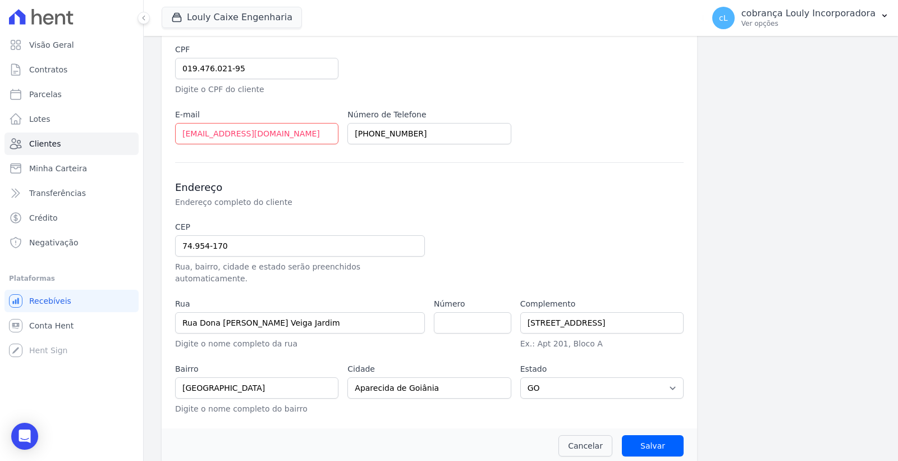
click at [457, 298] on label "Número" at bounding box center [472, 304] width 77 height 12
click at [458, 312] on input "number" at bounding box center [472, 322] width 77 height 21
click at [497, 318] on input "number" at bounding box center [472, 322] width 77 height 21
click at [494, 316] on input "-1" at bounding box center [472, 322] width 77 height 21
type input "0"
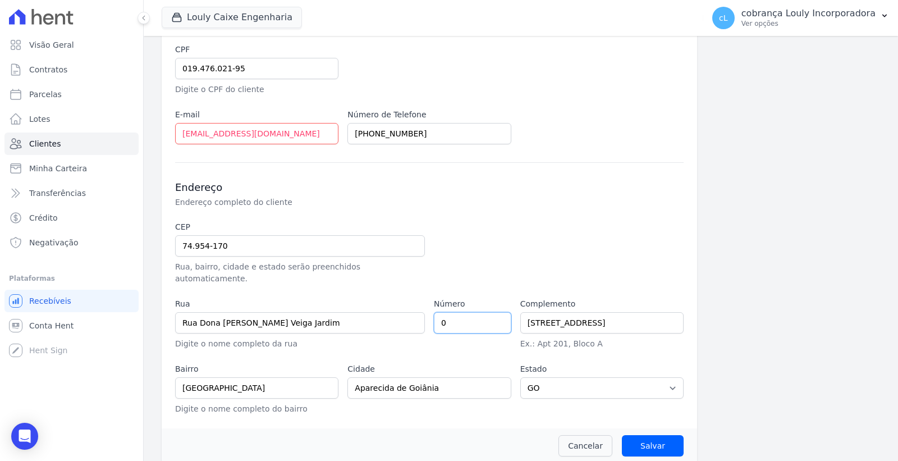
click at [492, 312] on input "0" at bounding box center [472, 322] width 77 height 21
click at [568, 378] on select "Selecione um AC AL AP AM BA CE DF ES GO MA MG MT MS PA PB PR PE PI RJ RN RS RO …" at bounding box center [601, 387] width 163 height 21
click at [422, 196] on p "Endereço completo do cliente" at bounding box center [363, 201] width 377 height 11
click at [306, 243] on input "74.954-170" at bounding box center [300, 245] width 250 height 21
click at [640, 438] on input "Salvar" at bounding box center [653, 445] width 62 height 21
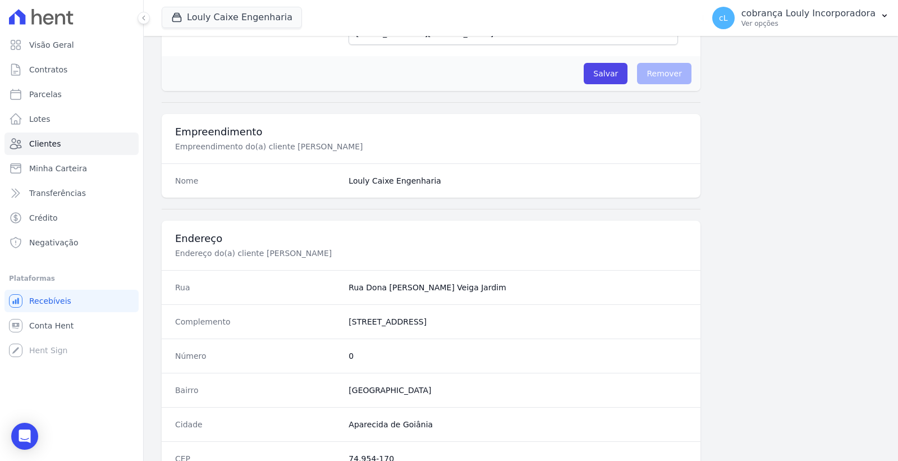
scroll to position [629, 0]
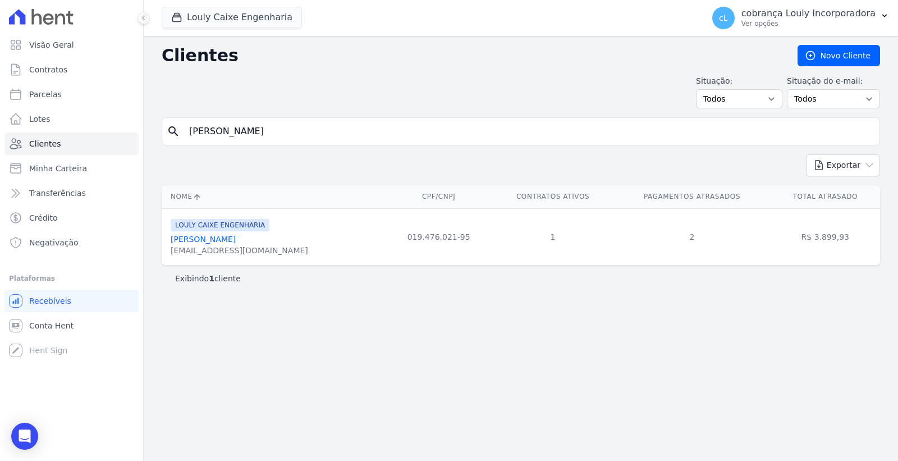
click at [222, 238] on link "[PERSON_NAME]" at bounding box center [203, 238] width 65 height 9
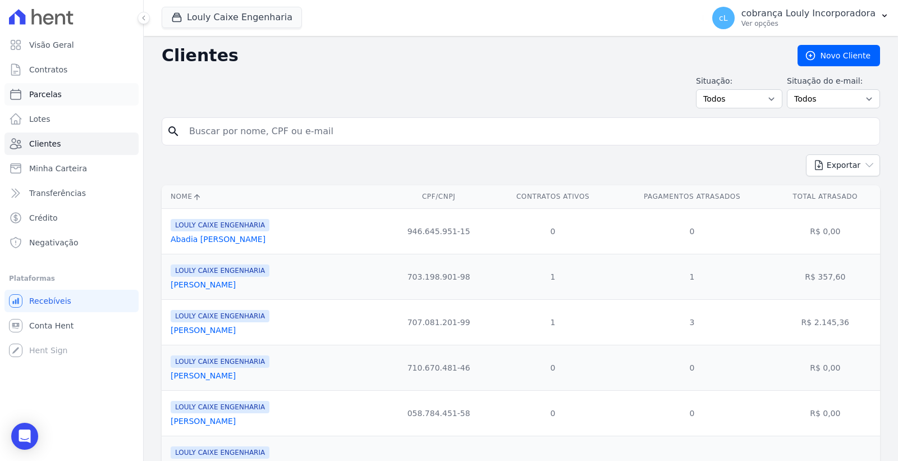
click at [53, 91] on span "Parcelas" at bounding box center [45, 94] width 33 height 11
select select
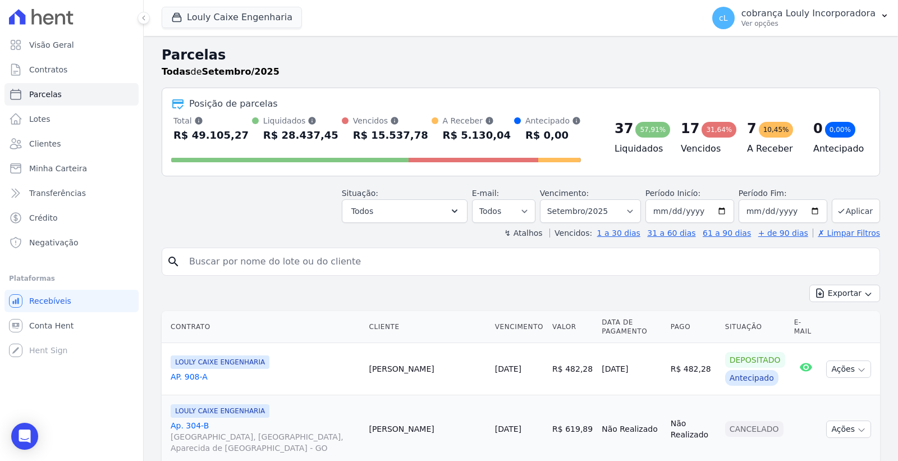
click at [305, 268] on input "search" at bounding box center [528, 261] width 692 height 22
paste input "[PERSON_NAME]"
type input "[PERSON_NAME]"
select select
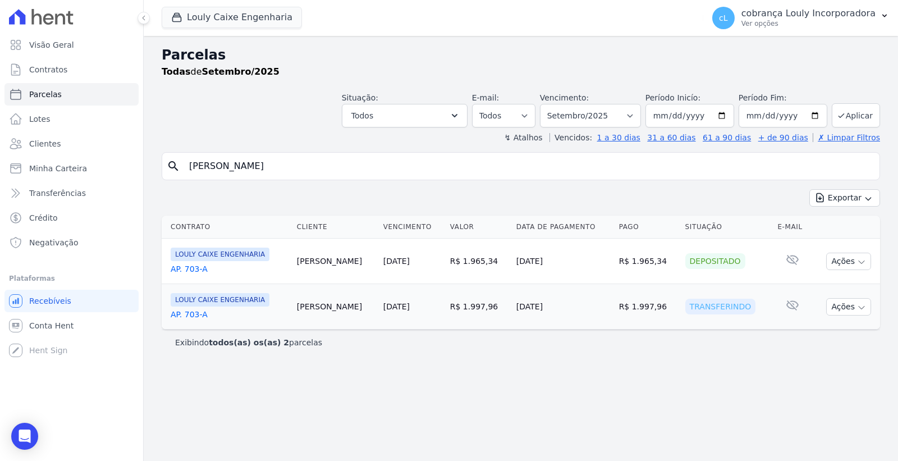
click at [203, 270] on link "AP. 703-A" at bounding box center [229, 268] width 117 height 11
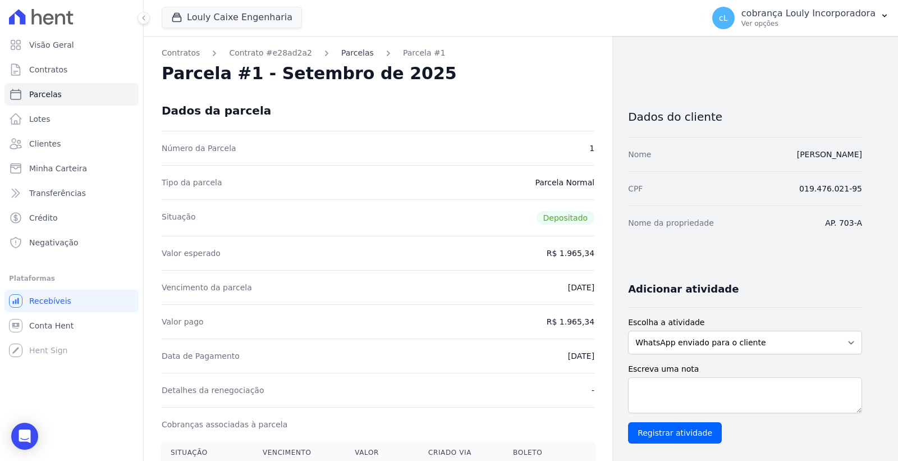
click at [341, 48] on link "Parcelas" at bounding box center [357, 53] width 33 height 12
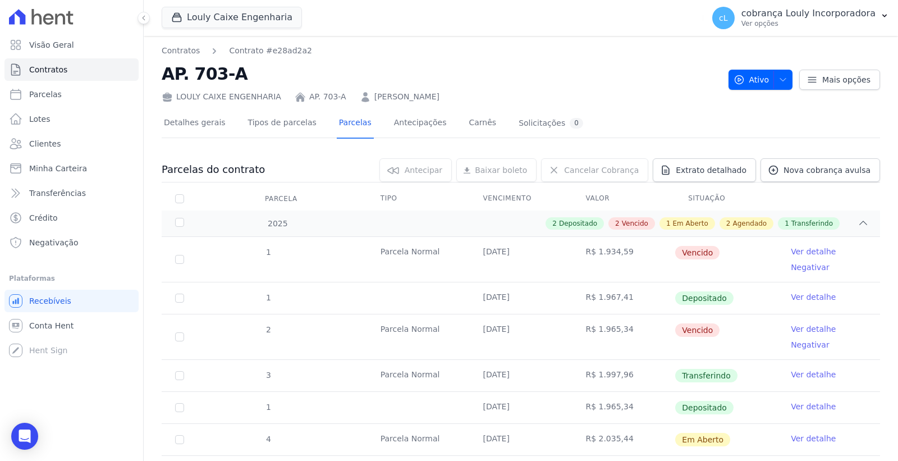
drag, startPoint x: 478, startPoint y: 299, endPoint x: 748, endPoint y: 299, distance: 269.8
click at [748, 299] on tr "1 [DATE] R$ 1.967,41 Depositado Ver detalhe" at bounding box center [521, 298] width 718 height 32
drag, startPoint x: 364, startPoint y: 251, endPoint x: 592, endPoint y: 259, distance: 228.5
click at [592, 259] on tr "1 [GEOGRAPHIC_DATA] [DATE] R$ 1.934,59 [GEOGRAPHIC_DATA] Ver detalhe Negativar" at bounding box center [521, 259] width 718 height 45
click at [575, 268] on td "R$ 1.934,59" at bounding box center [623, 259] width 103 height 45
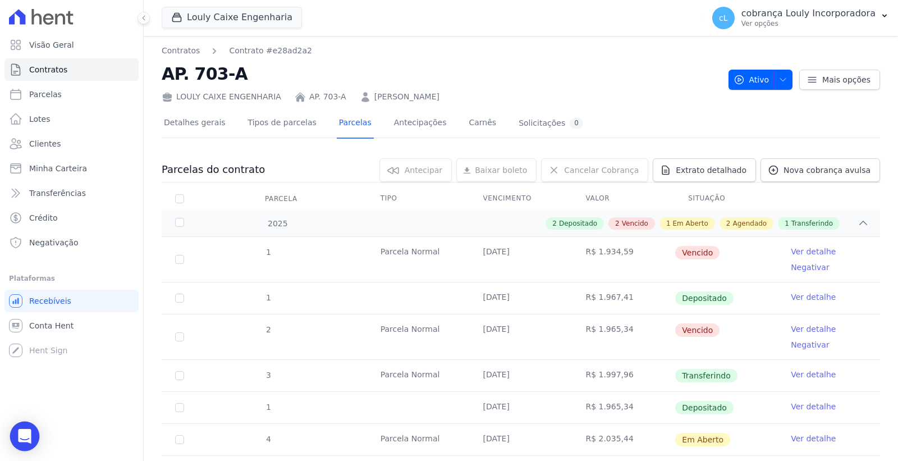
click at [13, 429] on div "Open Intercom Messenger" at bounding box center [25, 436] width 30 height 30
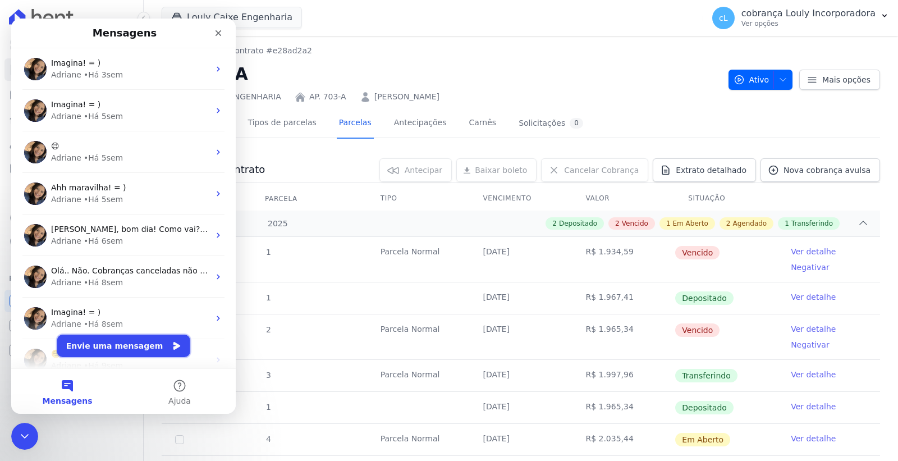
click at [105, 349] on button "Envie uma mensagem" at bounding box center [123, 345] width 133 height 22
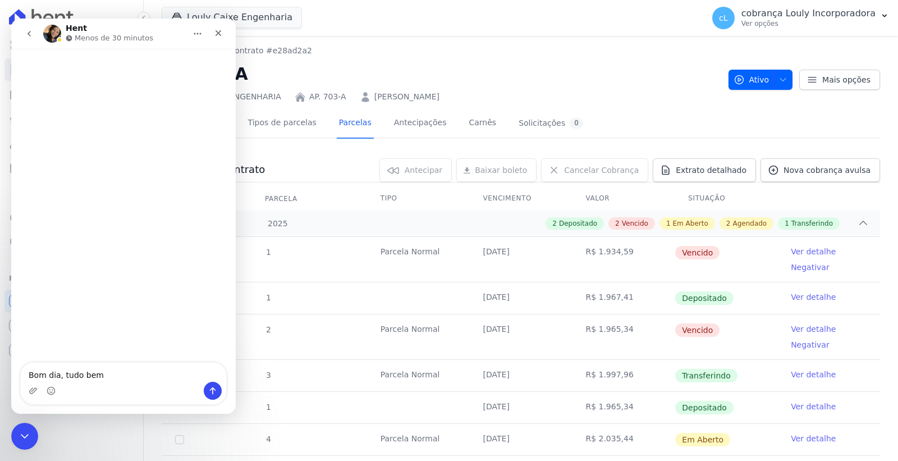
type textarea "Bom dia, tudo bem?"
type textarea "Conseg"
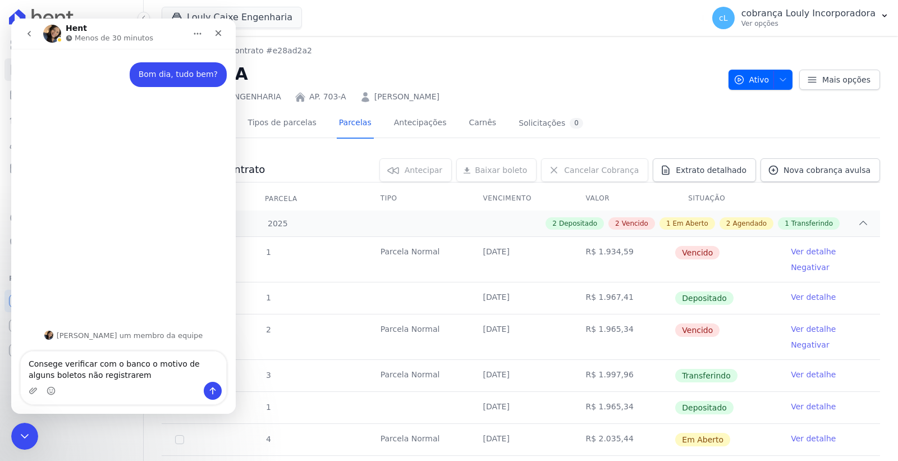
type textarea "Consege verificar com o banco o motivo de alguns boletos não registrarem?"
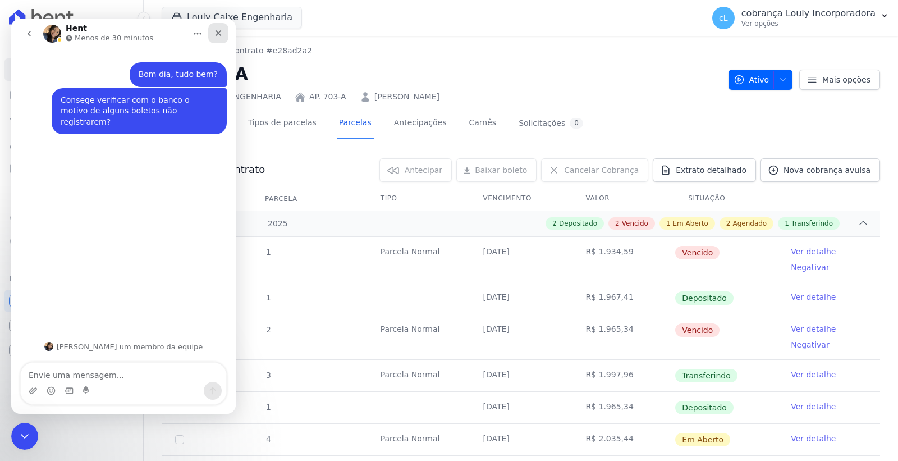
click at [218, 35] on icon "Fechar" at bounding box center [218, 33] width 9 height 9
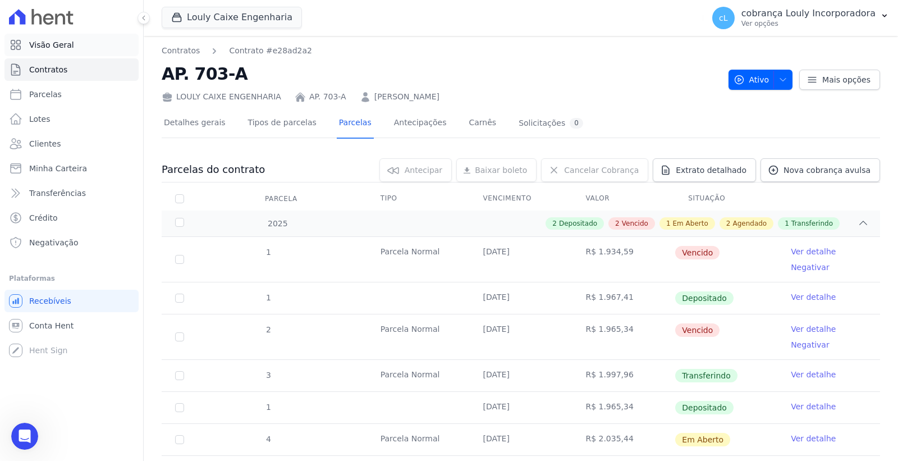
click at [53, 45] on span "Visão Geral" at bounding box center [51, 44] width 45 height 11
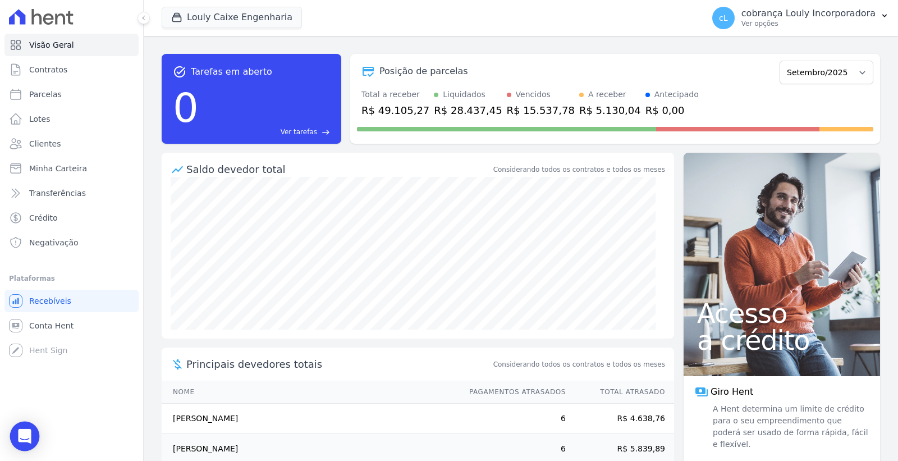
click at [16, 433] on div "Open Intercom Messenger" at bounding box center [25, 436] width 30 height 30
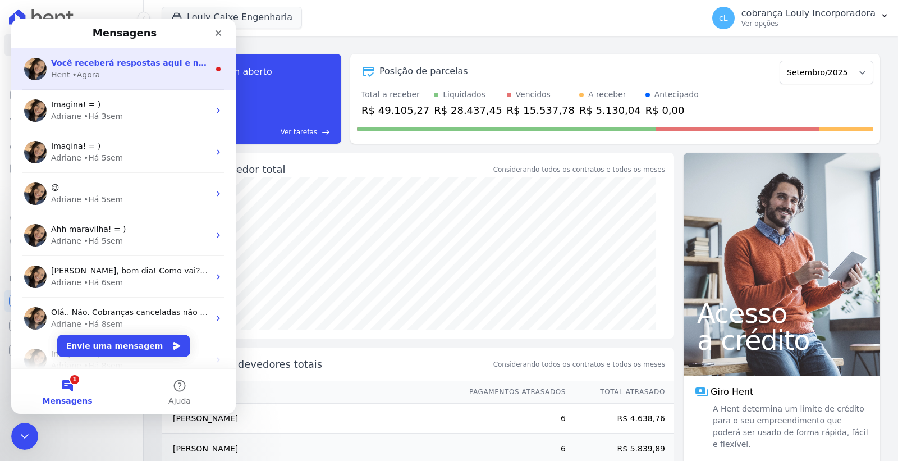
click at [109, 69] on div "Hent • Agora" at bounding box center [130, 75] width 158 height 12
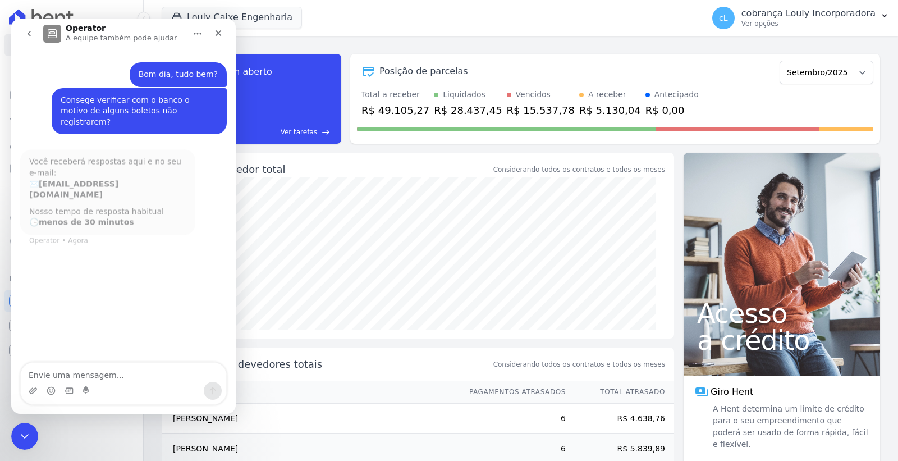
scroll to position [2, 0]
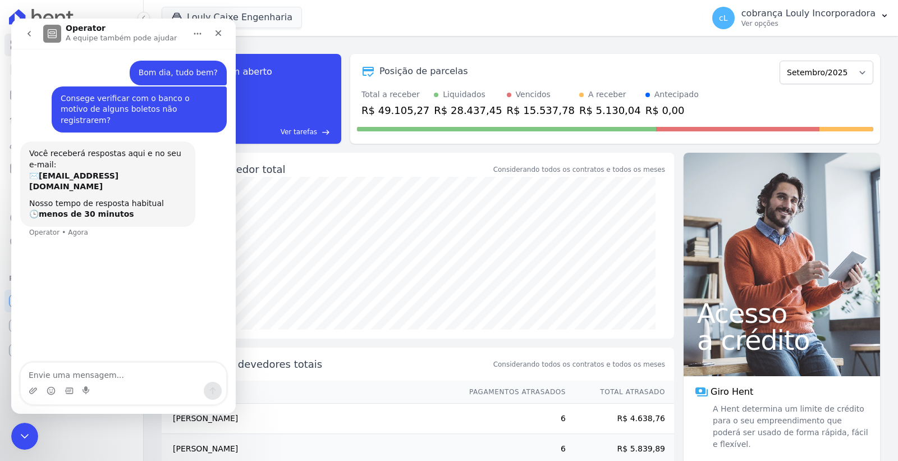
click at [70, 373] on textarea "Envie uma mensagem..." at bounding box center [123, 371] width 205 height 19
type textarea "E a nova plataforma, vai ser implantada quando?"
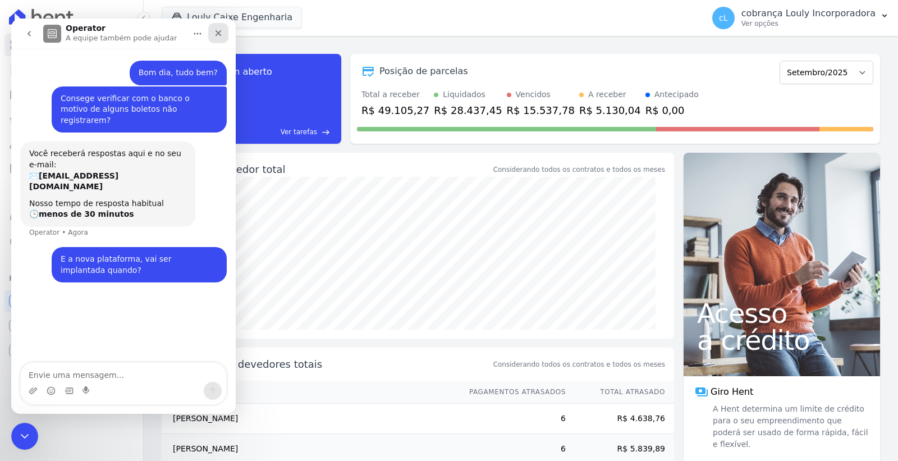
click at [216, 33] on icon "Fechar" at bounding box center [218, 33] width 9 height 9
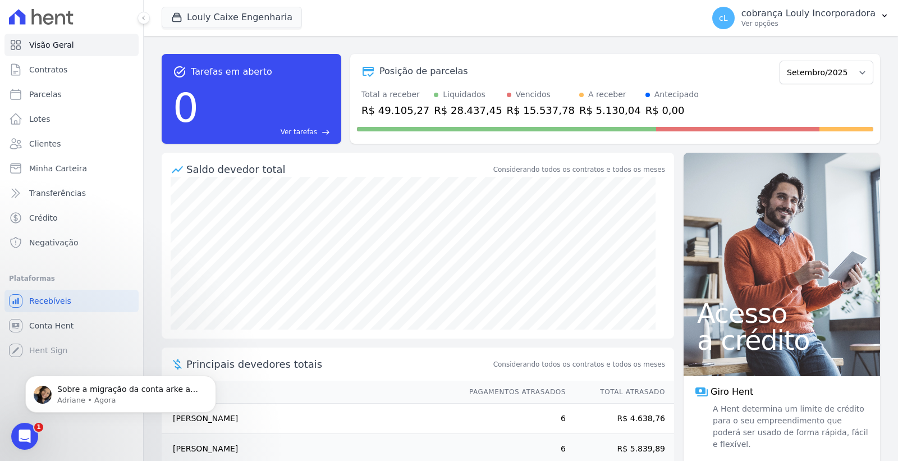
scroll to position [40, 0]
click at [54, 136] on link "Clientes" at bounding box center [71, 143] width 134 height 22
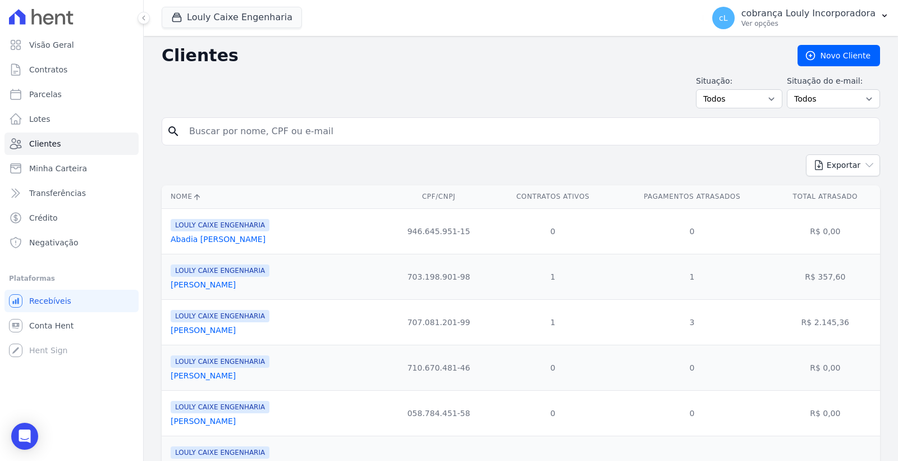
click at [279, 131] on input "search" at bounding box center [528, 131] width 692 height 22
paste input "[PERSON_NAME]"
type input "[PERSON_NAME]"
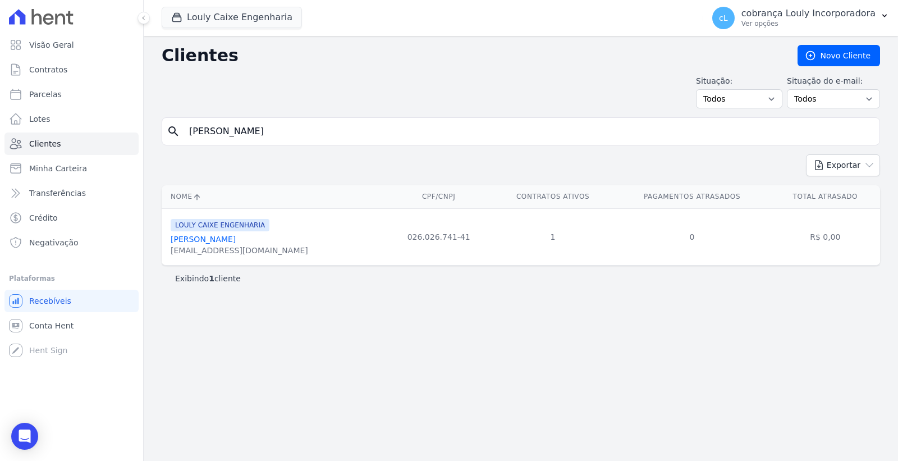
click at [206, 243] on link "[PERSON_NAME]" at bounding box center [203, 238] width 65 height 9
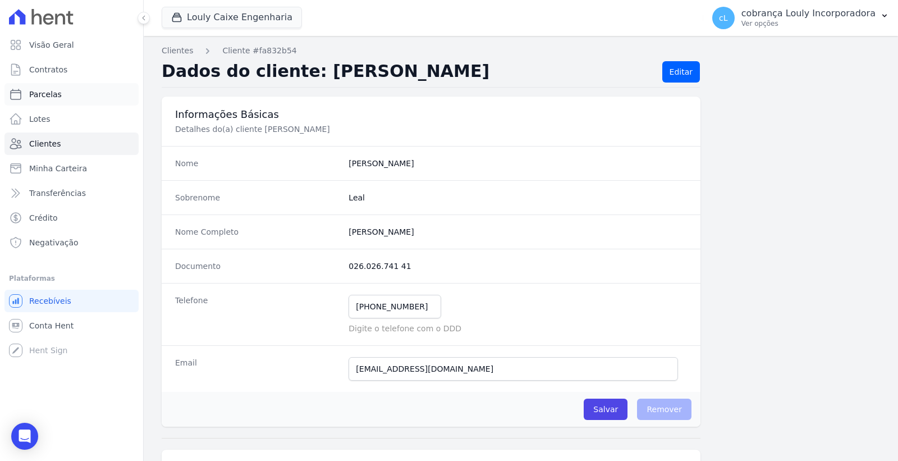
click at [58, 94] on link "Parcelas" at bounding box center [71, 94] width 134 height 22
select select
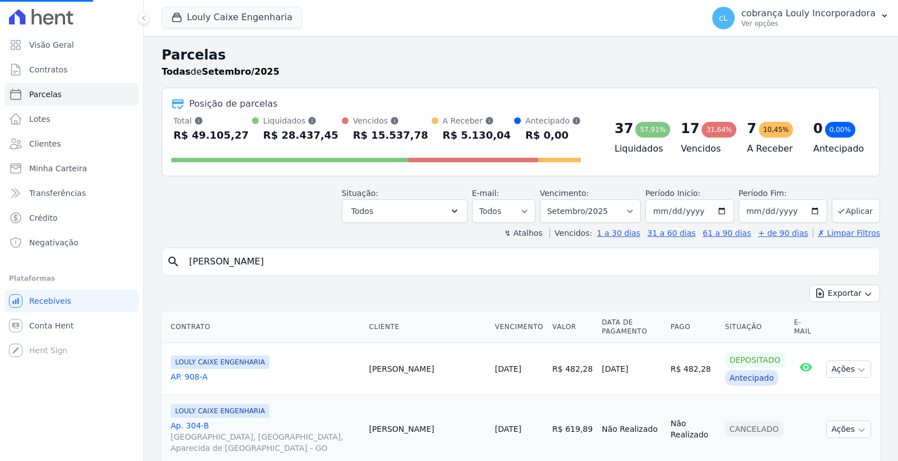
select select
click at [303, 265] on input "search" at bounding box center [528, 261] width 692 height 22
drag, startPoint x: 359, startPoint y: 263, endPoint x: 214, endPoint y: 250, distance: 145.3
click at [214, 250] on input "search" at bounding box center [528, 261] width 692 height 22
click at [260, 270] on input "search" at bounding box center [528, 261] width 692 height 22
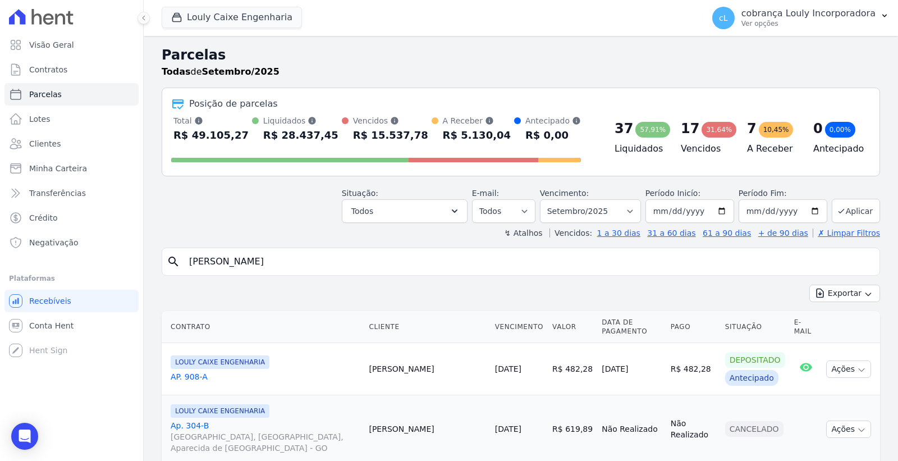
type input "[PERSON_NAME]"
select select
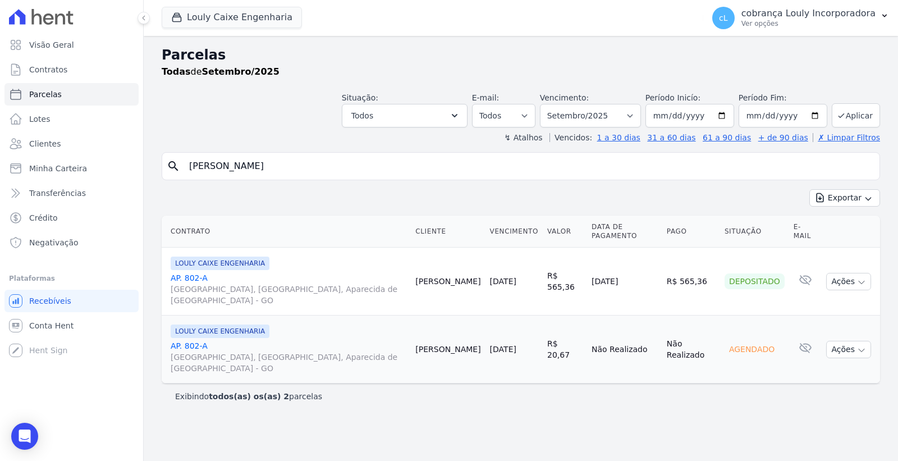
click at [187, 283] on span "[GEOGRAPHIC_DATA], [GEOGRAPHIC_DATA], Aparecida de [GEOGRAPHIC_DATA] - GO" at bounding box center [289, 294] width 236 height 22
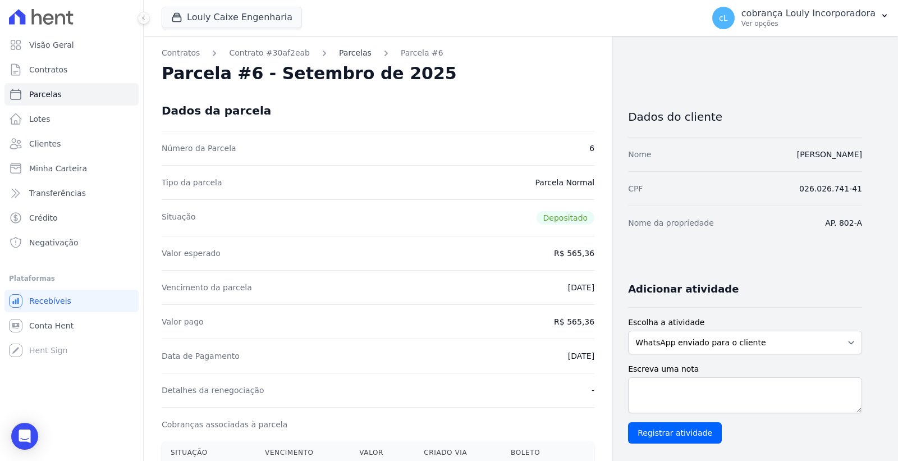
click at [339, 54] on link "Parcelas" at bounding box center [355, 53] width 33 height 12
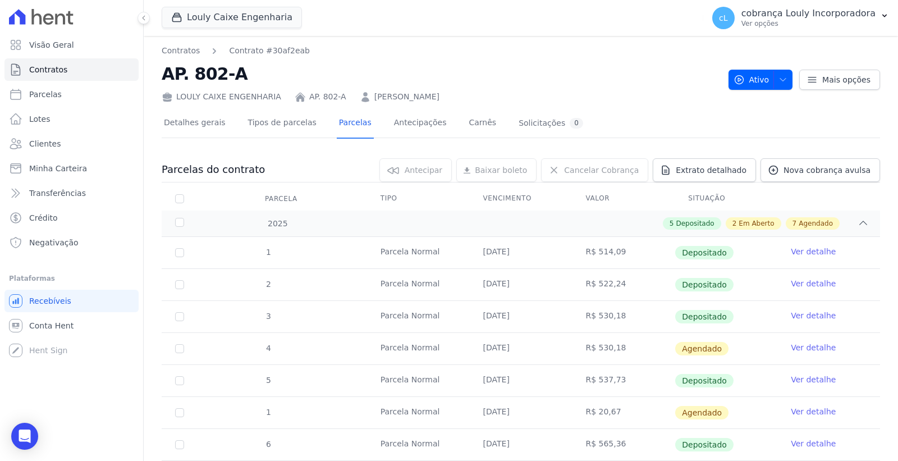
drag, startPoint x: 473, startPoint y: 255, endPoint x: 552, endPoint y: 261, distance: 79.3
click at [552, 261] on td "[DATE]" at bounding box center [521, 252] width 103 height 31
